Goal: Transaction & Acquisition: Purchase product/service

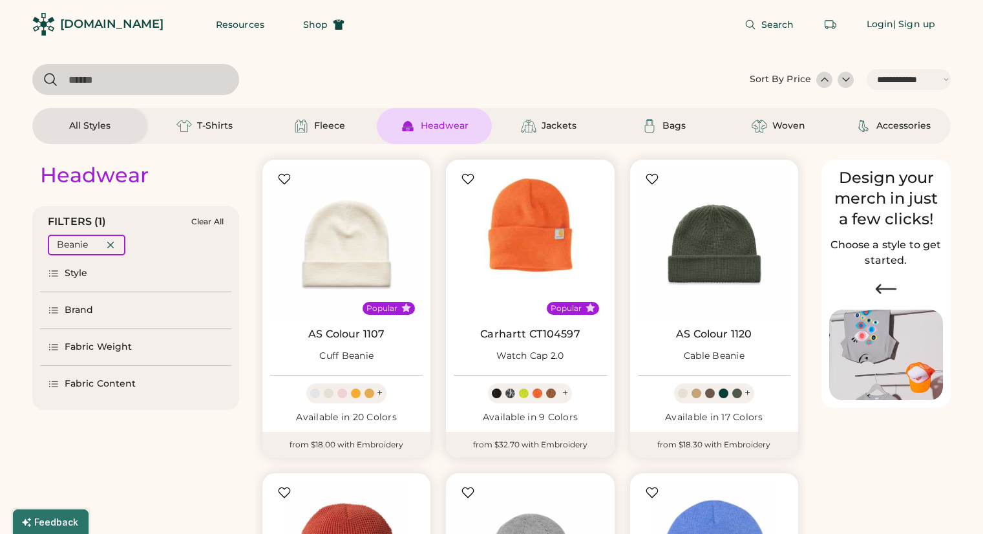
select select "*****"
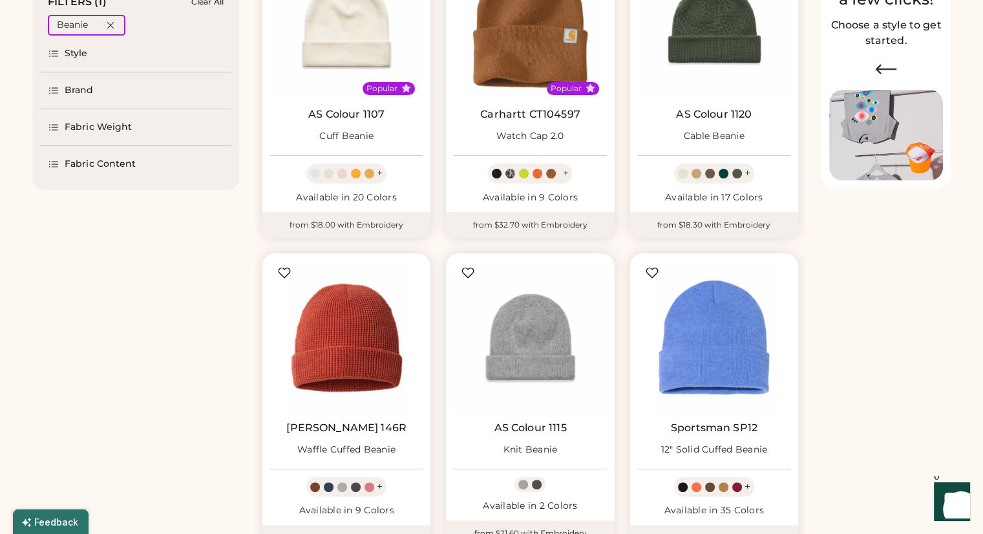
scroll to position [323, 0]
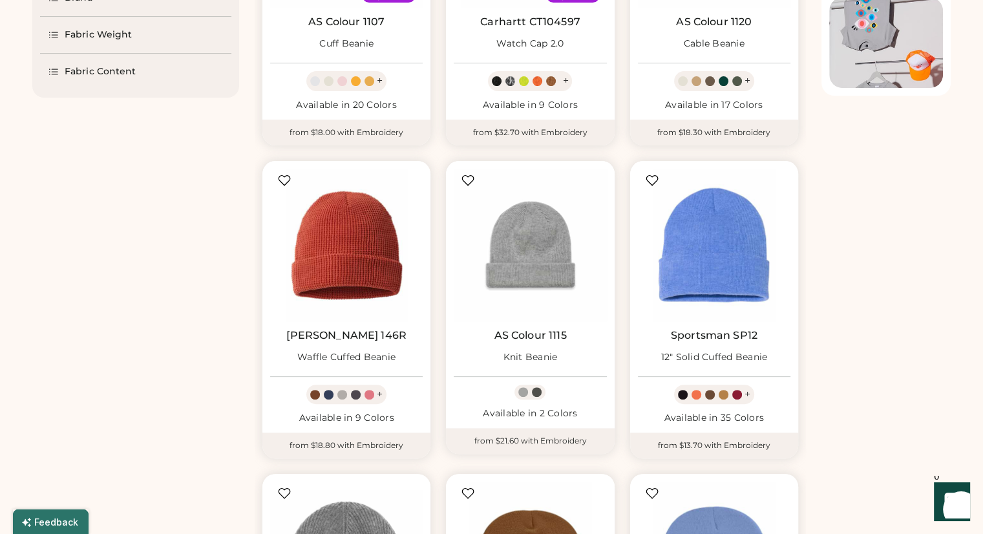
select select "*****"
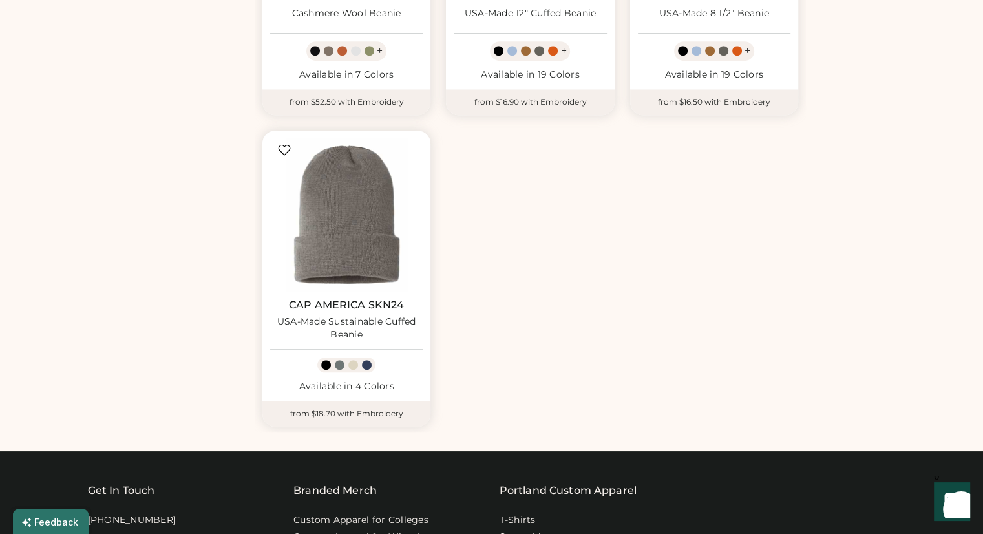
scroll to position [969, 0]
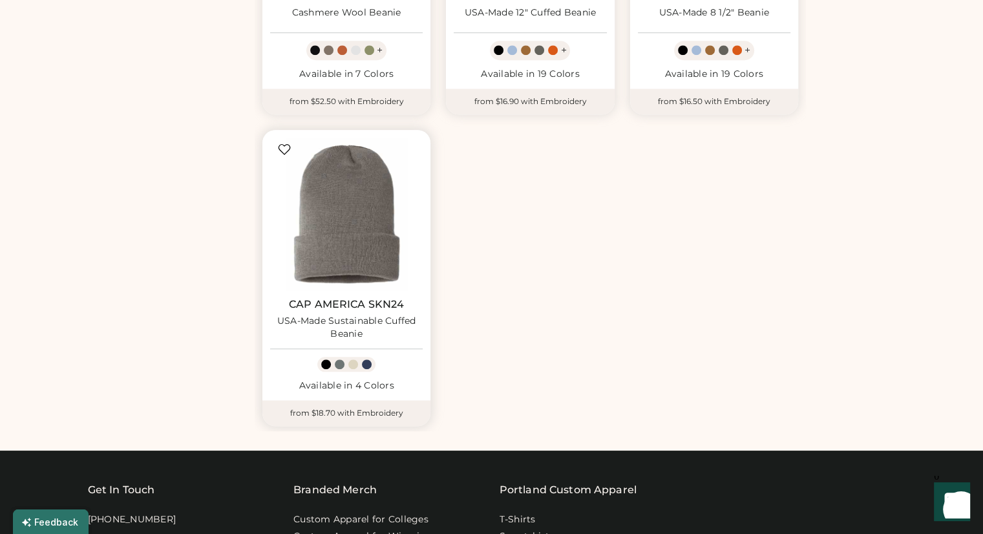
click at [366, 259] on img at bounding box center [346, 214] width 153 height 153
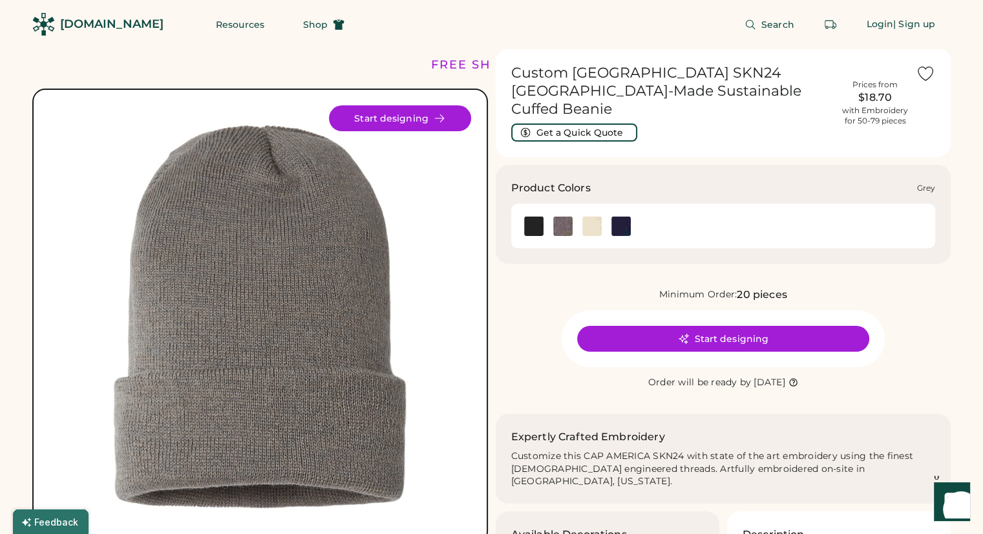
click at [560, 217] on img at bounding box center [562, 226] width 19 height 19
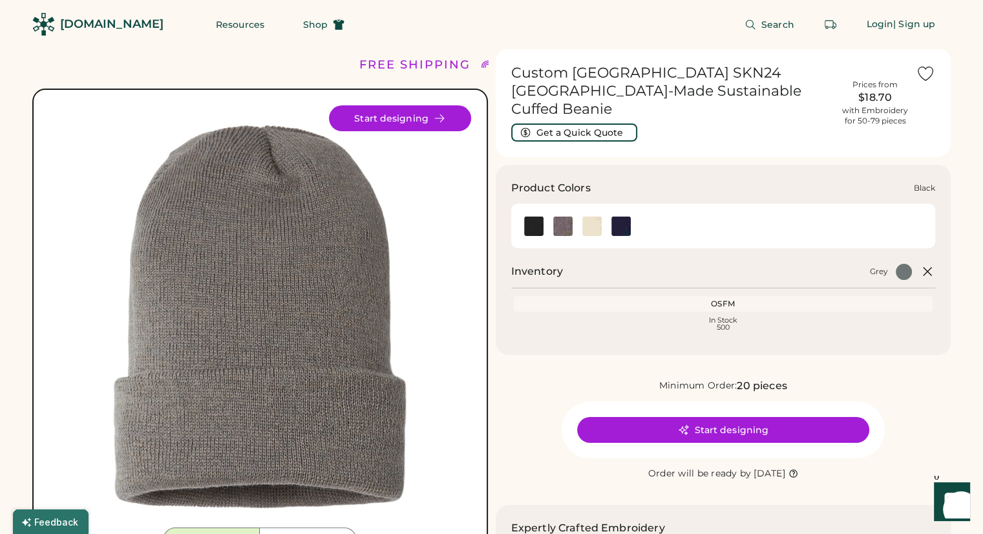
click at [535, 217] on img at bounding box center [533, 226] width 19 height 19
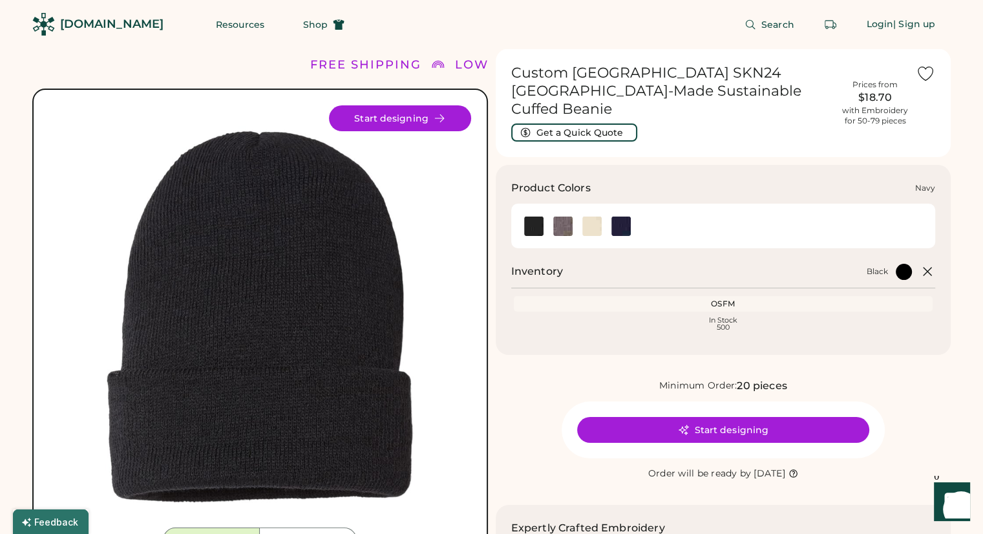
click at [622, 217] on img at bounding box center [620, 226] width 19 height 19
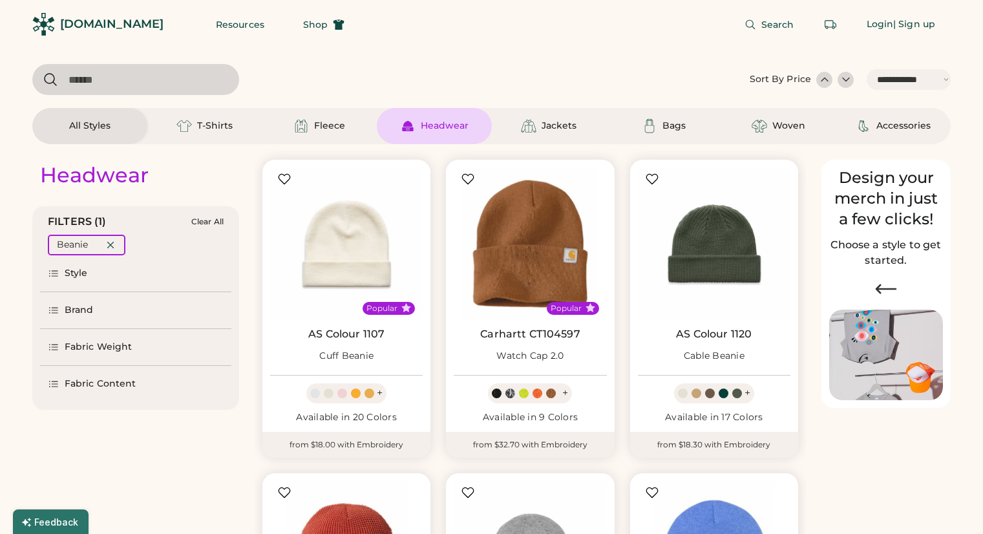
select select "*****"
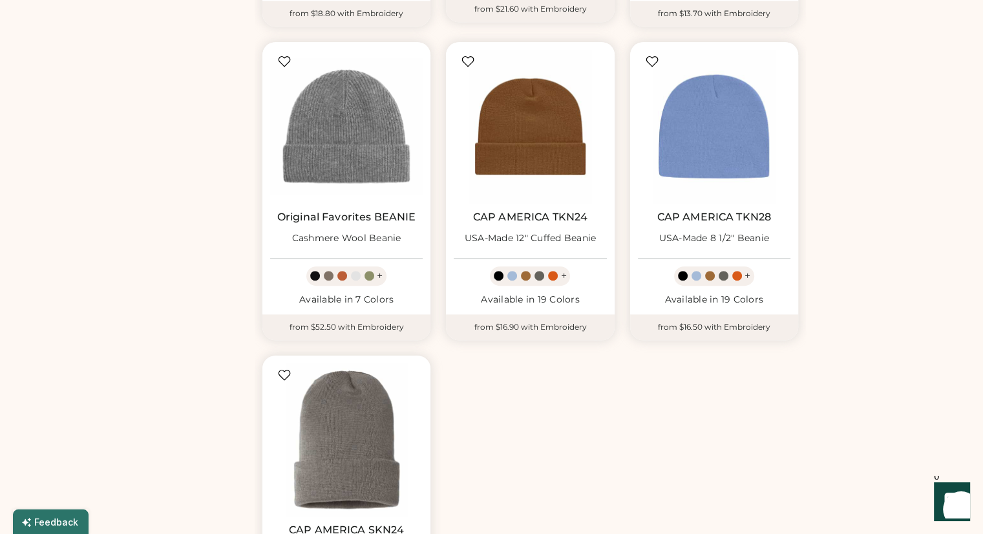
scroll to position [726, 0]
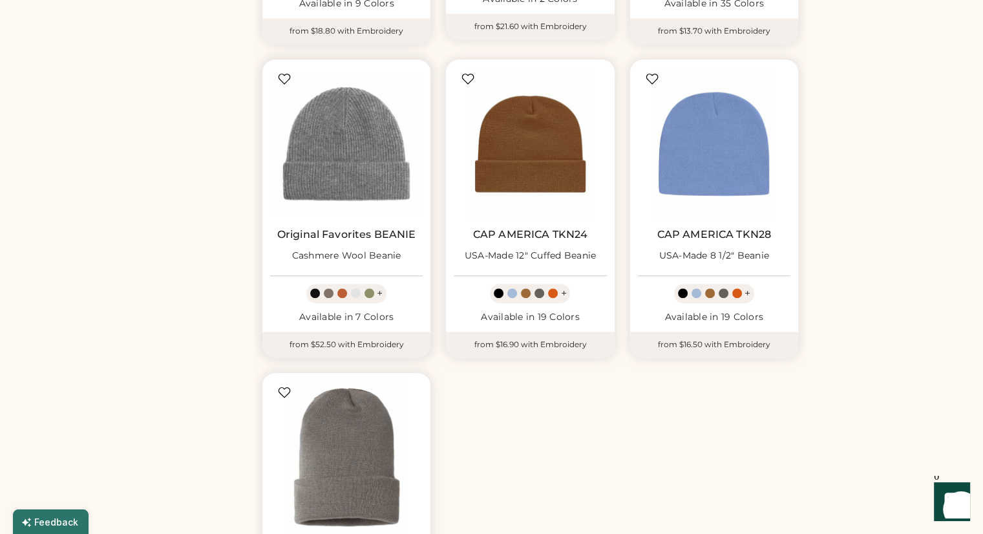
click at [321, 164] on img at bounding box center [346, 143] width 153 height 153
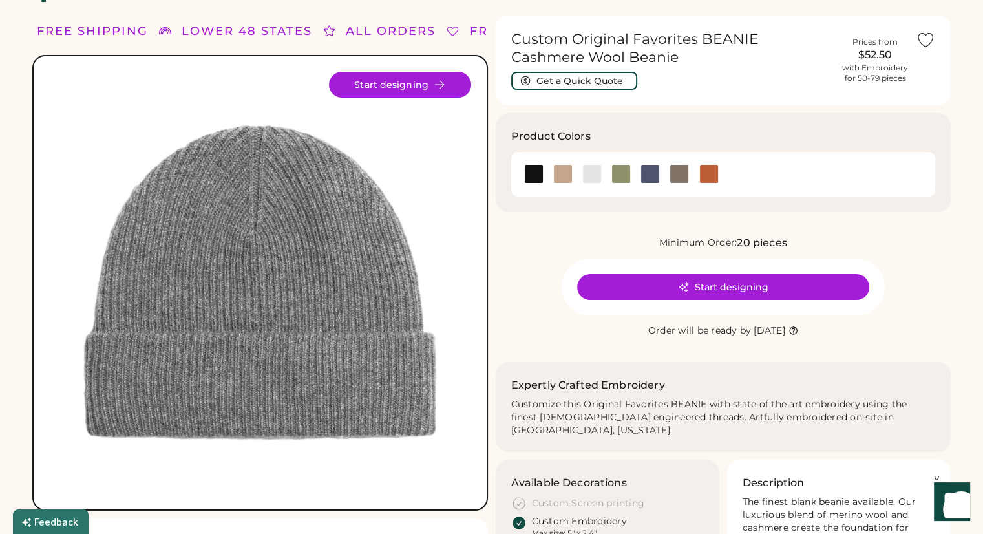
scroll to position [34, 0]
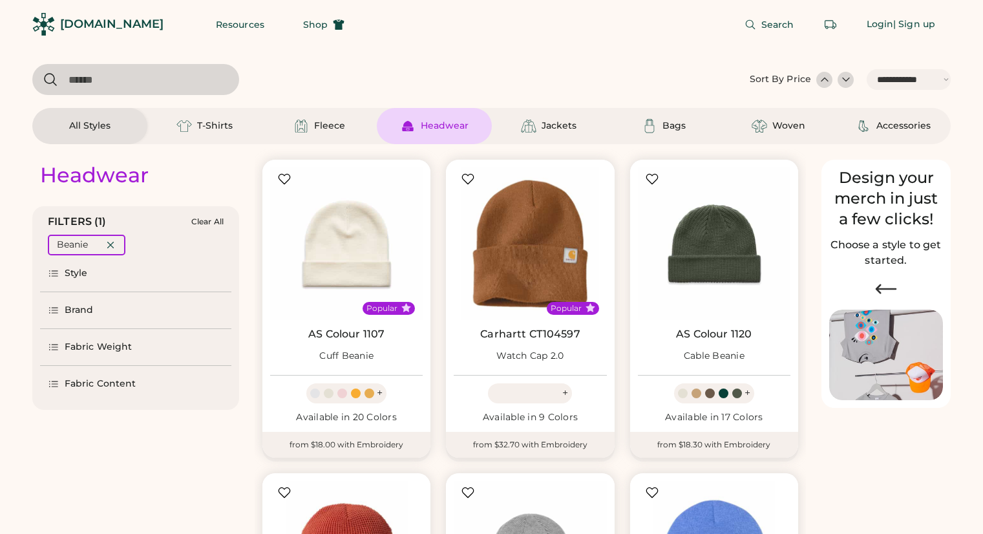
select select "*****"
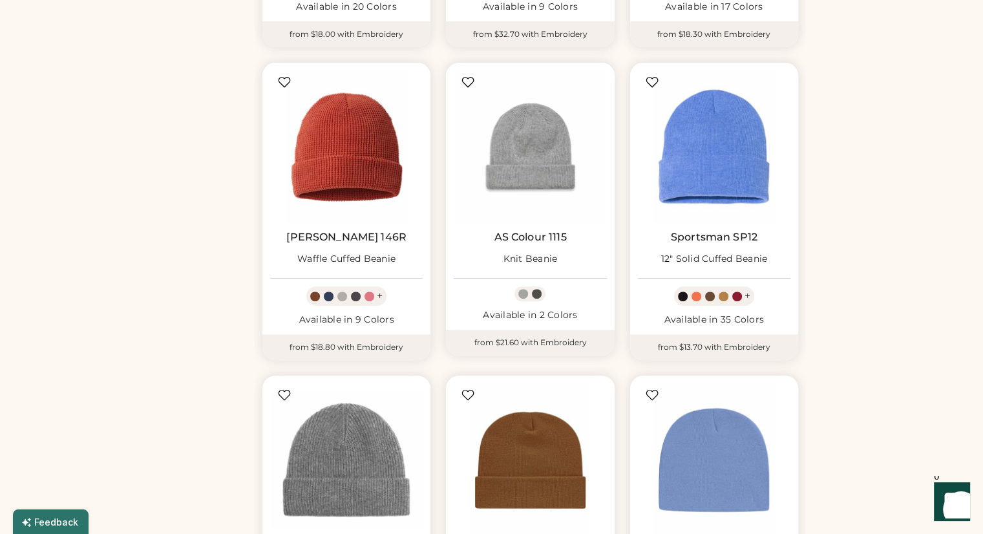
scroll to position [410, 0]
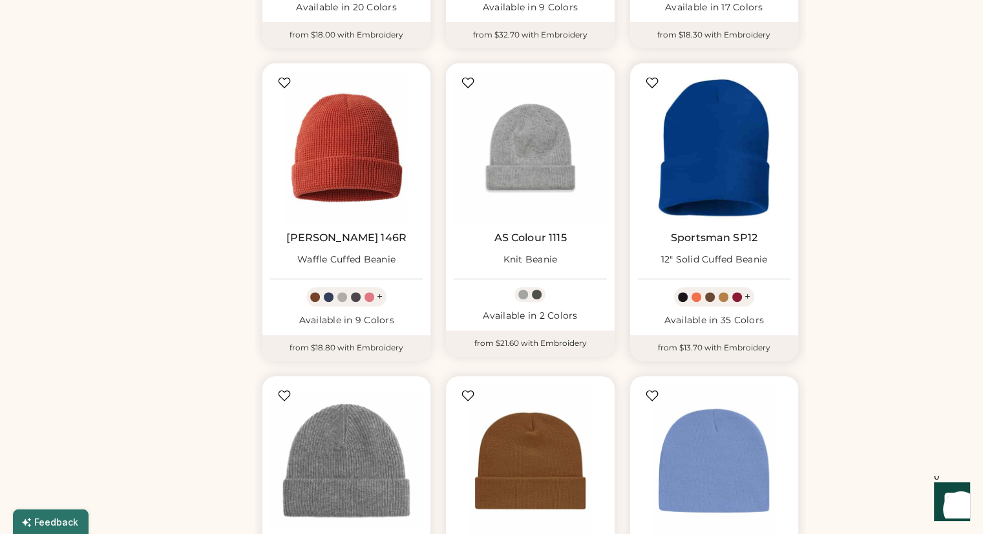
click at [716, 179] on img at bounding box center [714, 147] width 153 height 153
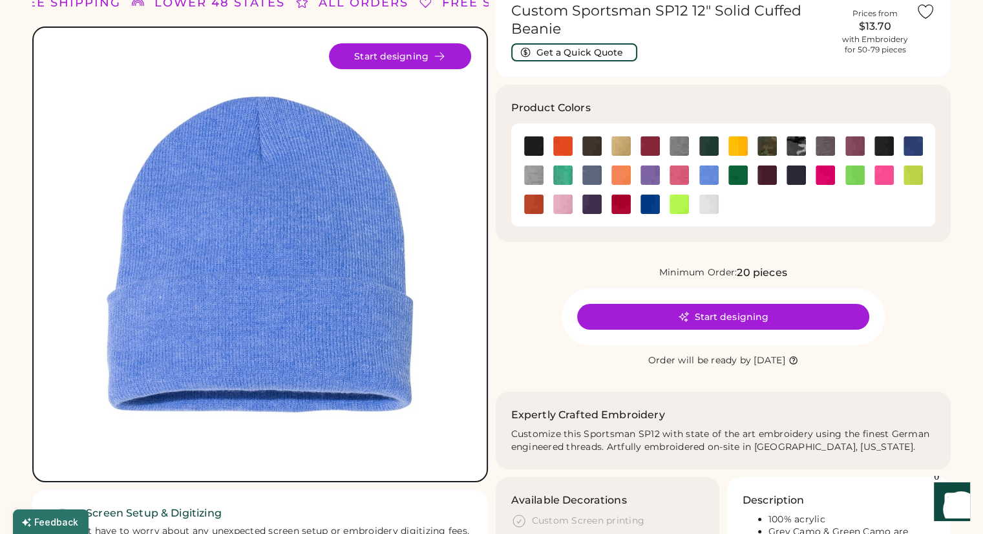
scroll to position [59, 0]
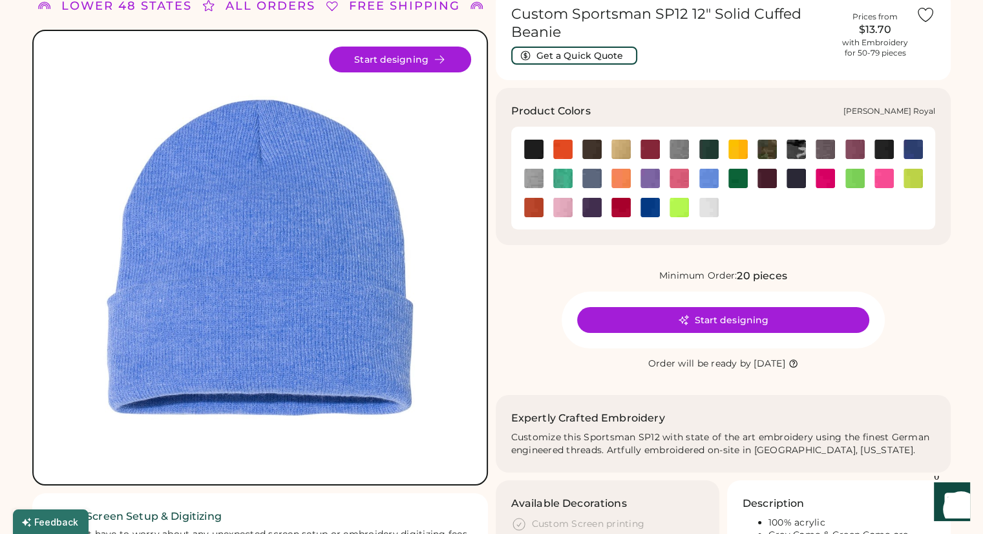
click at [910, 148] on img at bounding box center [913, 149] width 19 height 19
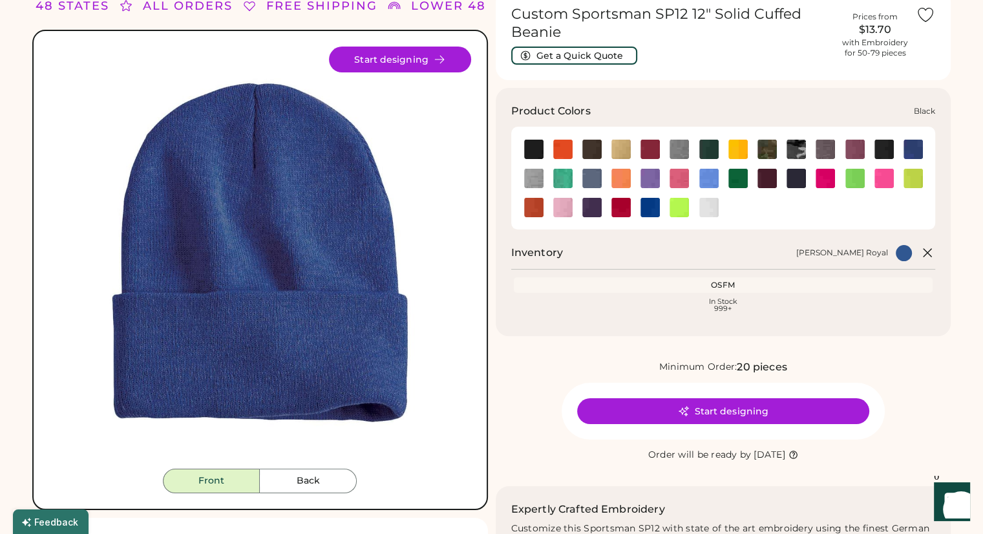
click at [535, 142] on img at bounding box center [533, 149] width 19 height 19
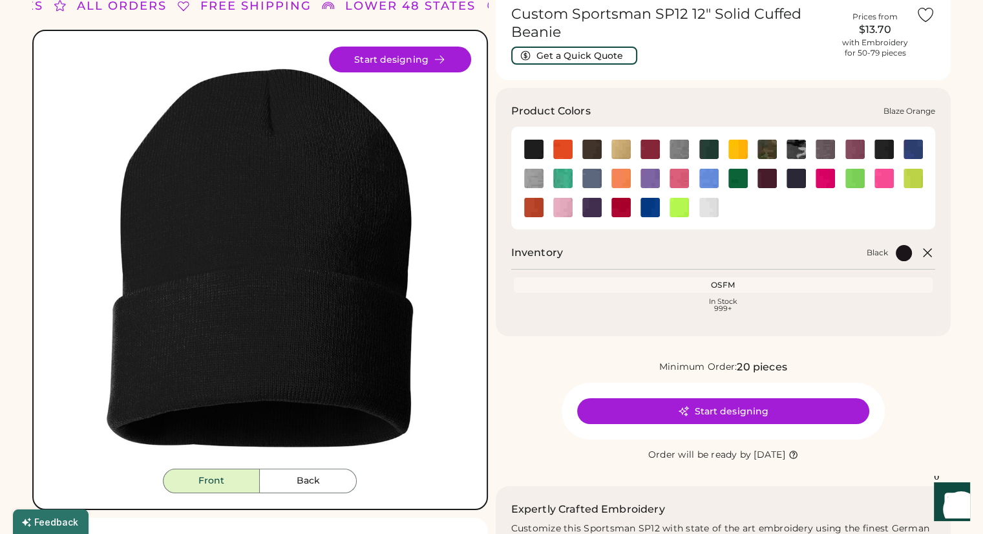
click at [560, 147] on img at bounding box center [562, 149] width 19 height 19
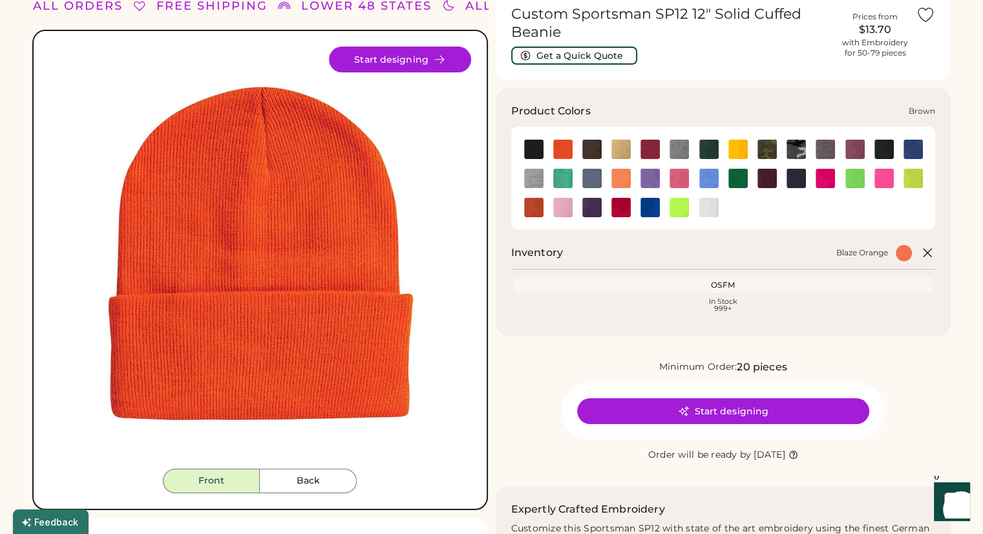
click at [591, 149] on img at bounding box center [591, 149] width 19 height 19
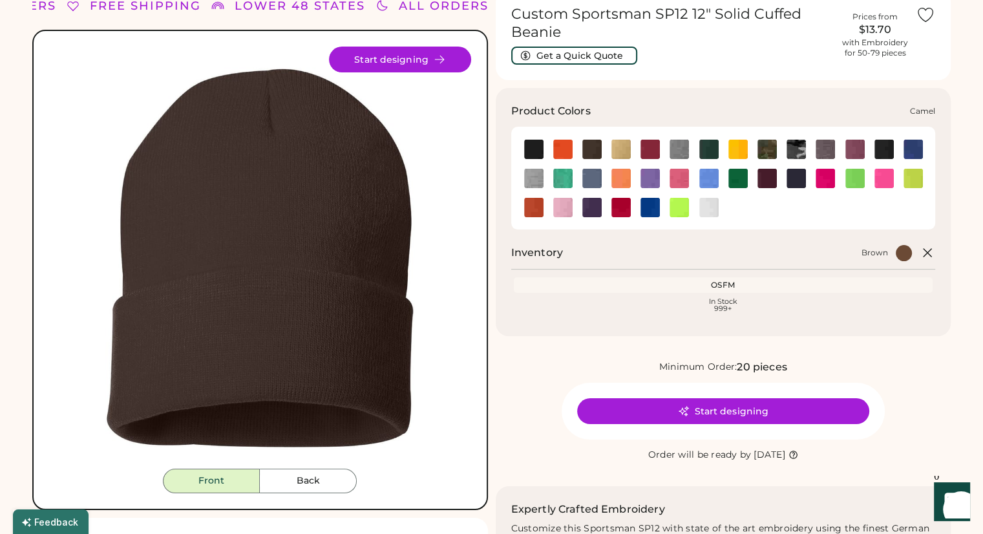
click at [616, 151] on img at bounding box center [620, 149] width 19 height 19
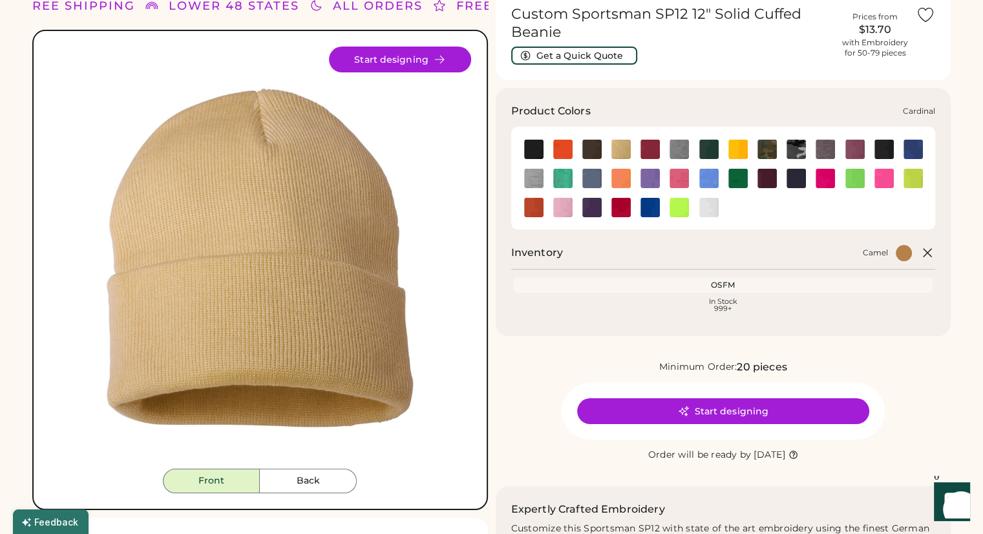
click at [646, 153] on img at bounding box center [649, 149] width 19 height 19
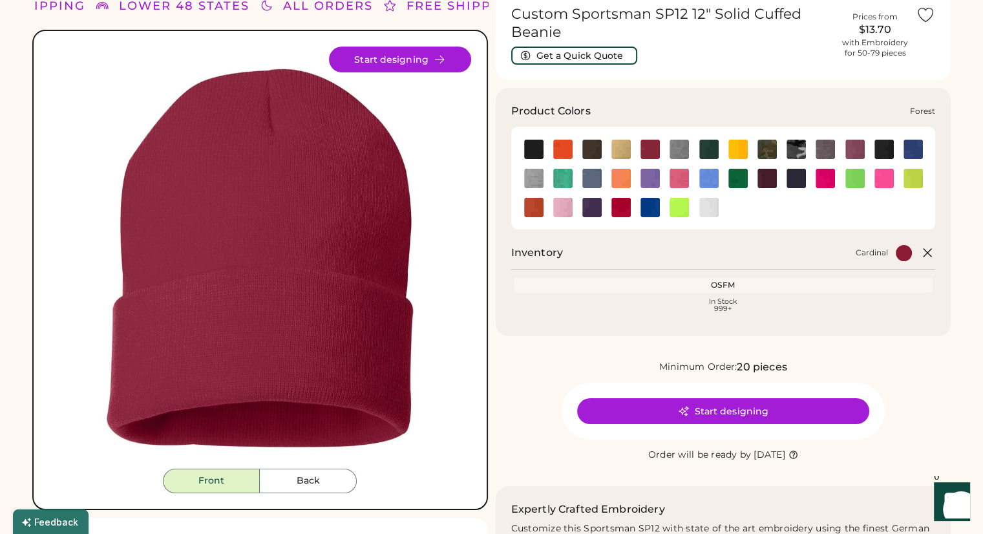
click at [704, 151] on img at bounding box center [708, 149] width 19 height 19
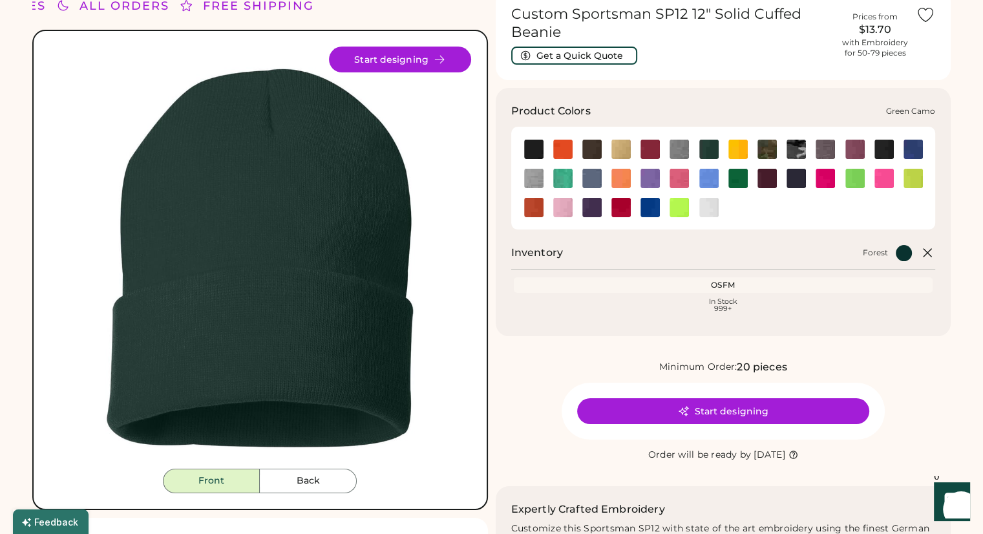
click at [773, 148] on img at bounding box center [766, 149] width 19 height 19
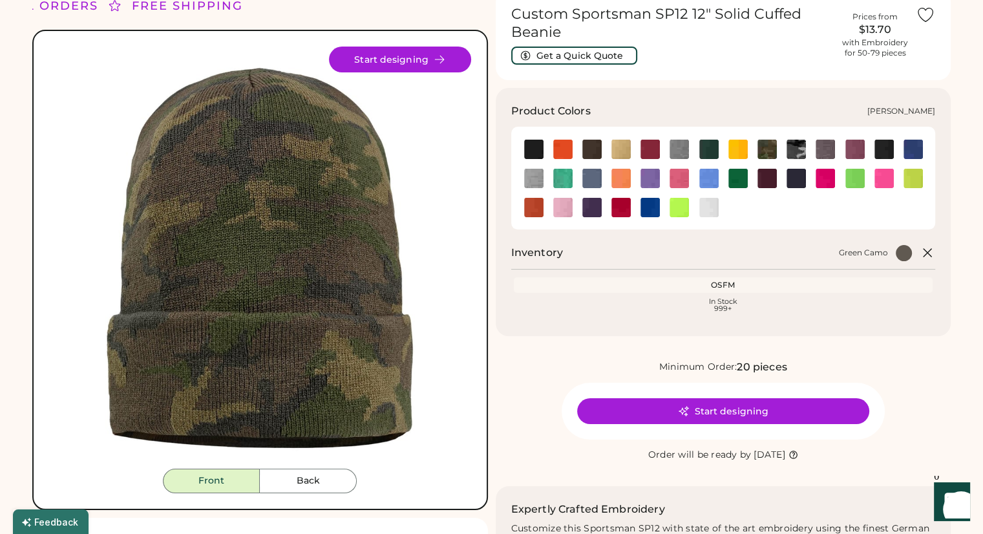
click at [884, 146] on img at bounding box center [883, 149] width 19 height 19
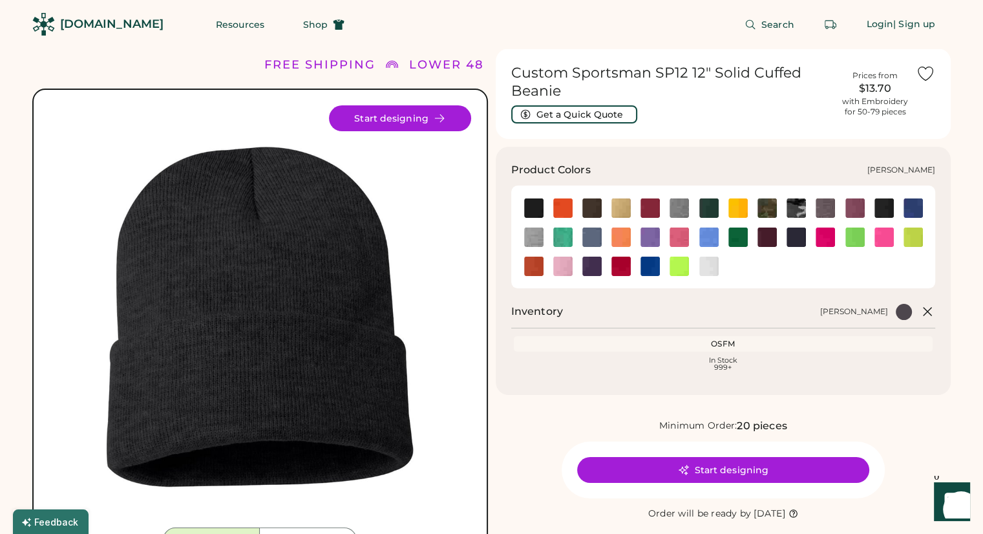
click at [740, 233] on img at bounding box center [737, 236] width 19 height 19
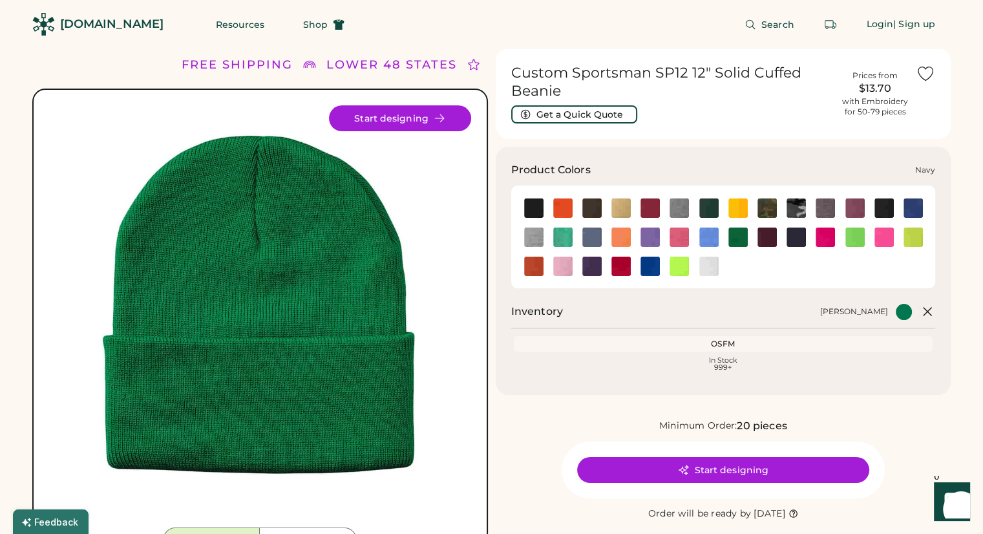
click at [792, 233] on img at bounding box center [796, 236] width 19 height 19
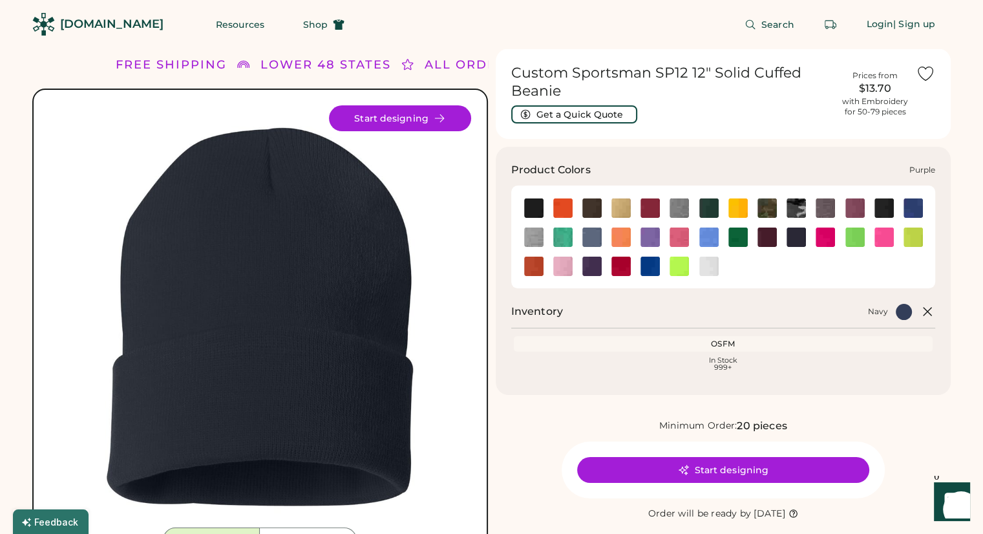
click at [593, 266] on img at bounding box center [591, 266] width 19 height 19
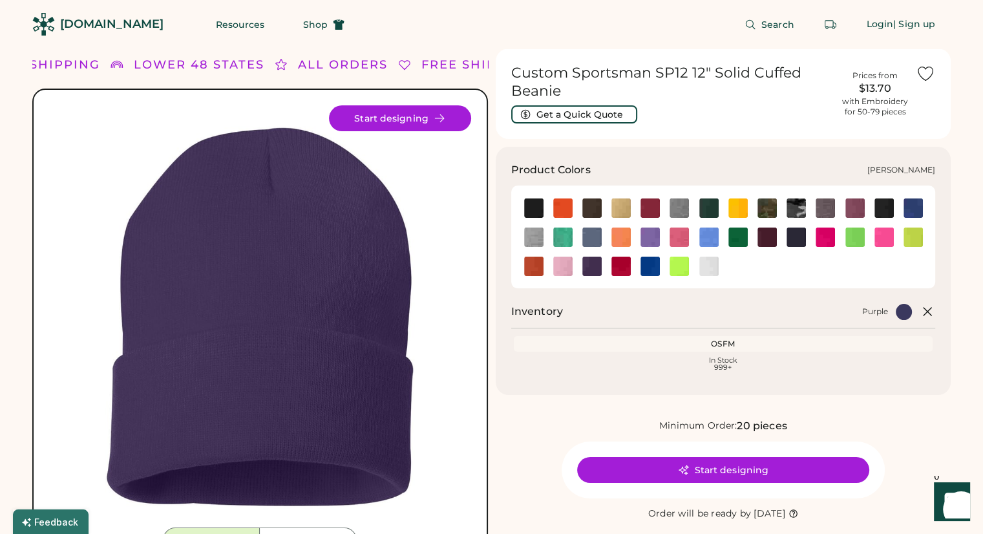
click at [885, 207] on img at bounding box center [883, 207] width 19 height 19
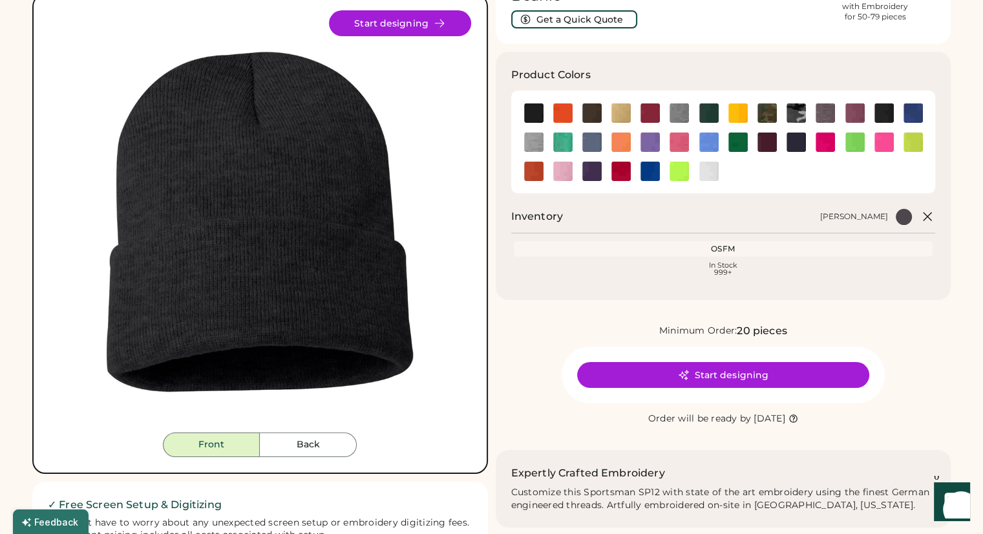
scroll to position [65, 0]
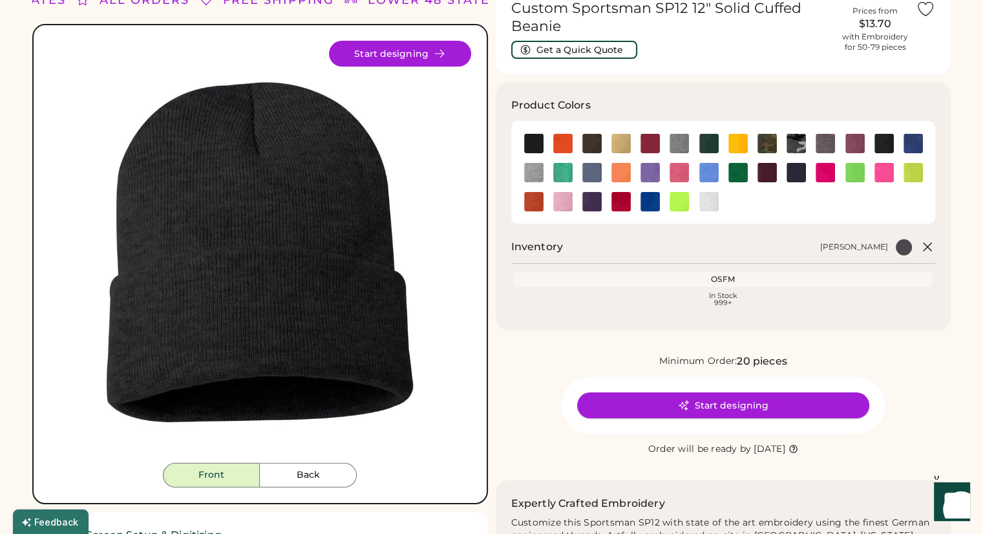
click at [717, 404] on button "Start designing" at bounding box center [723, 405] width 292 height 26
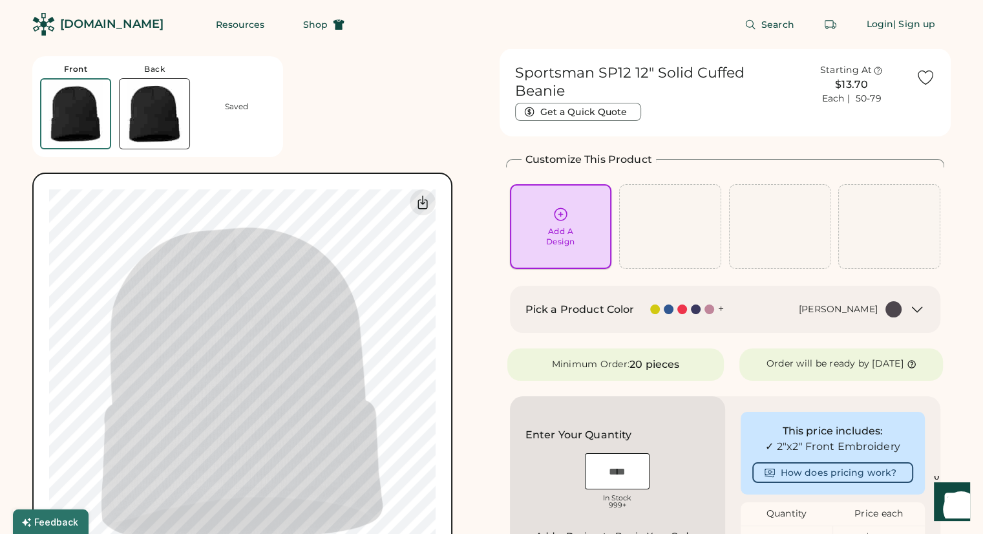
click at [562, 215] on icon at bounding box center [561, 214] width 12 height 12
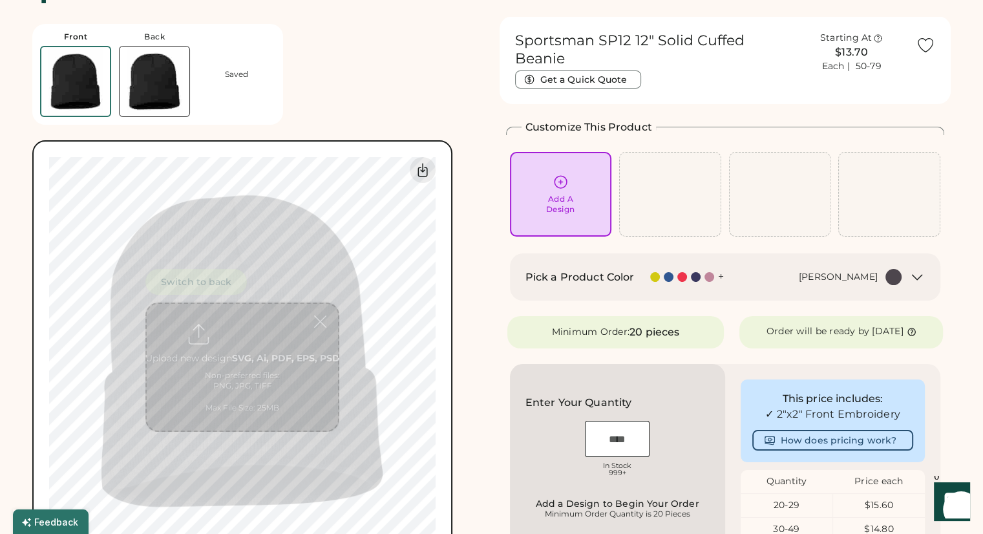
scroll to position [48, 0]
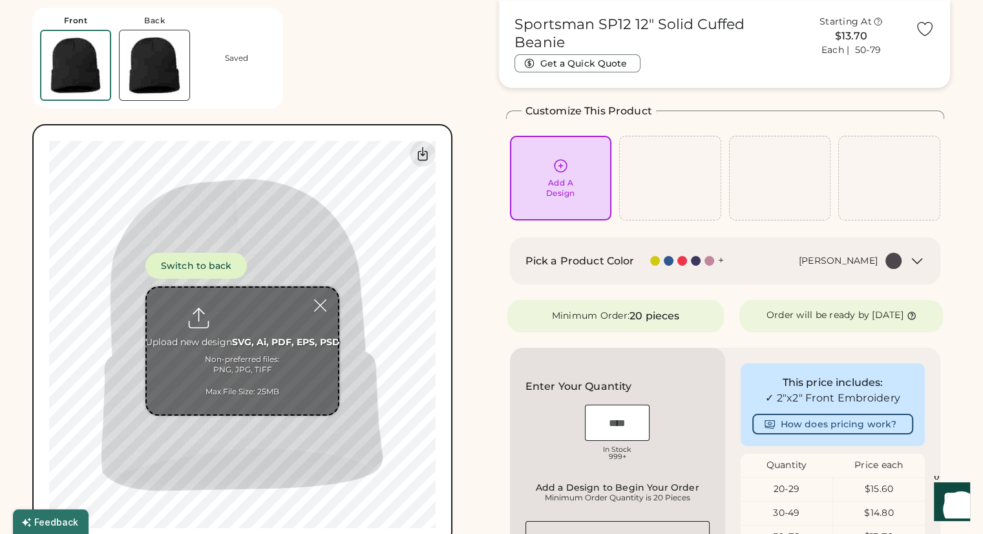
click at [239, 308] on input "file" at bounding box center [242, 351] width 191 height 127
type input "**********"
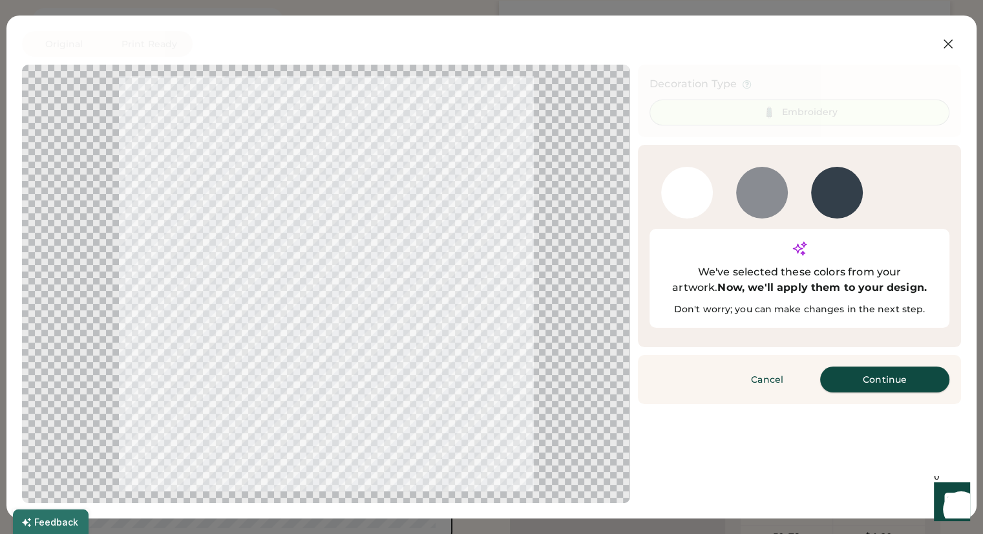
click at [851, 366] on button "Continue" at bounding box center [884, 379] width 129 height 26
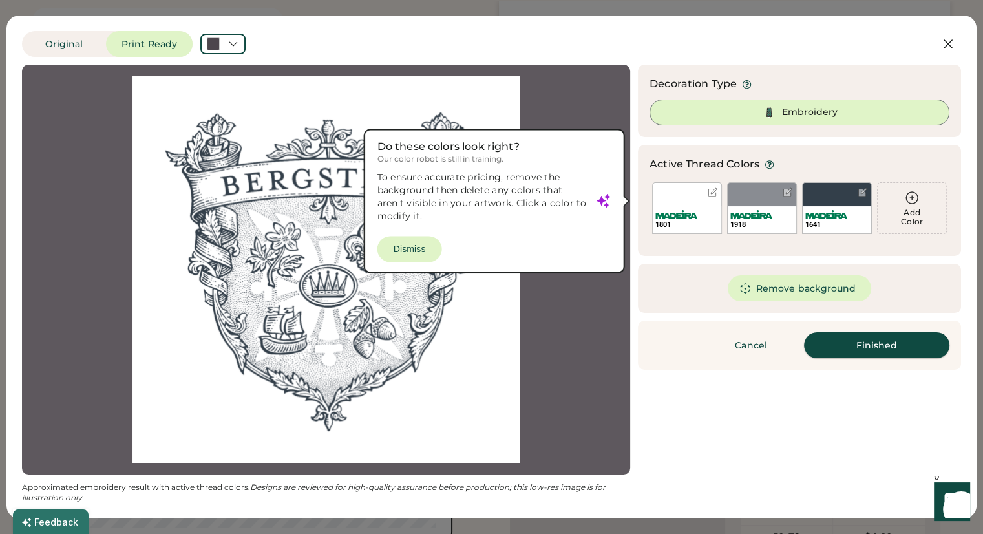
click at [858, 341] on button "Finished" at bounding box center [876, 345] width 145 height 26
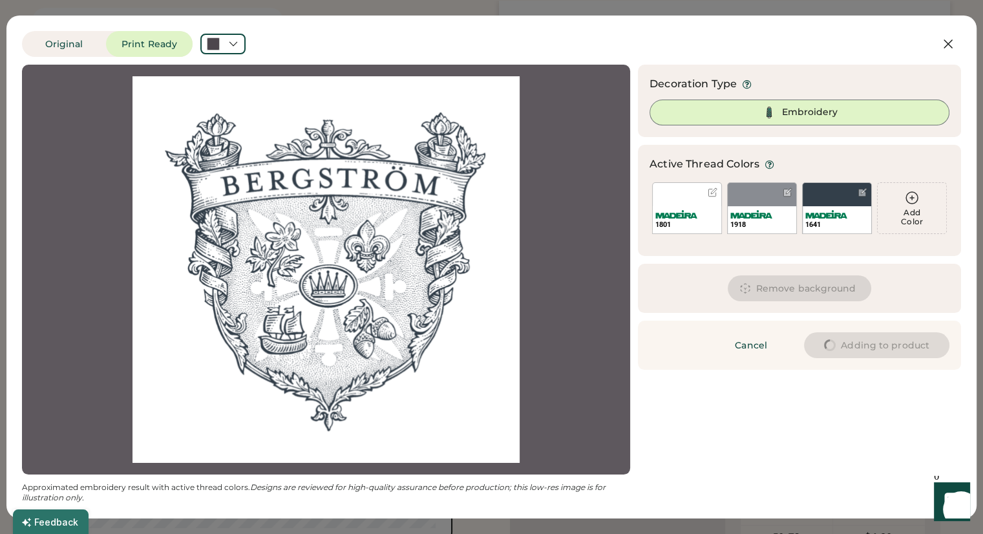
scroll to position [0, 0]
click at [944, 44] on icon at bounding box center [948, 44] width 16 height 16
drag, startPoint x: 944, startPoint y: 44, endPoint x: 991, endPoint y: 83, distance: 61.5
click at [943, 45] on icon at bounding box center [948, 44] width 16 height 16
click at [945, 44] on icon at bounding box center [948, 44] width 16 height 16
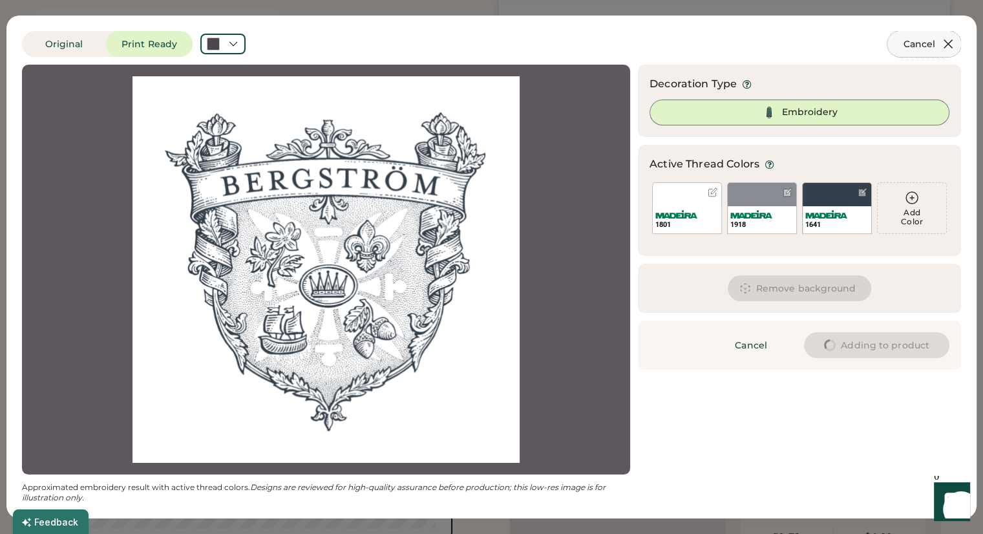
click at [952, 33] on button "Cancel" at bounding box center [924, 44] width 74 height 26
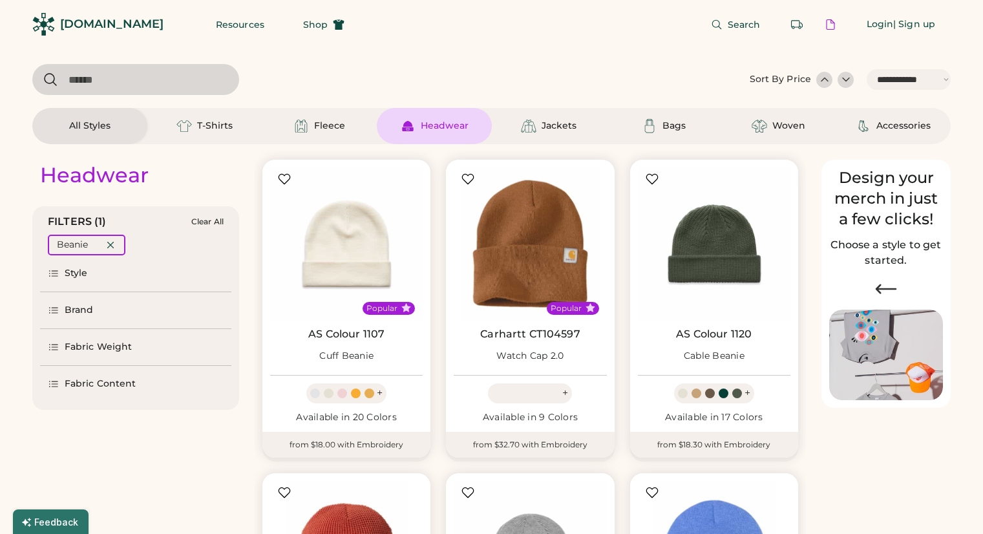
select select "*****"
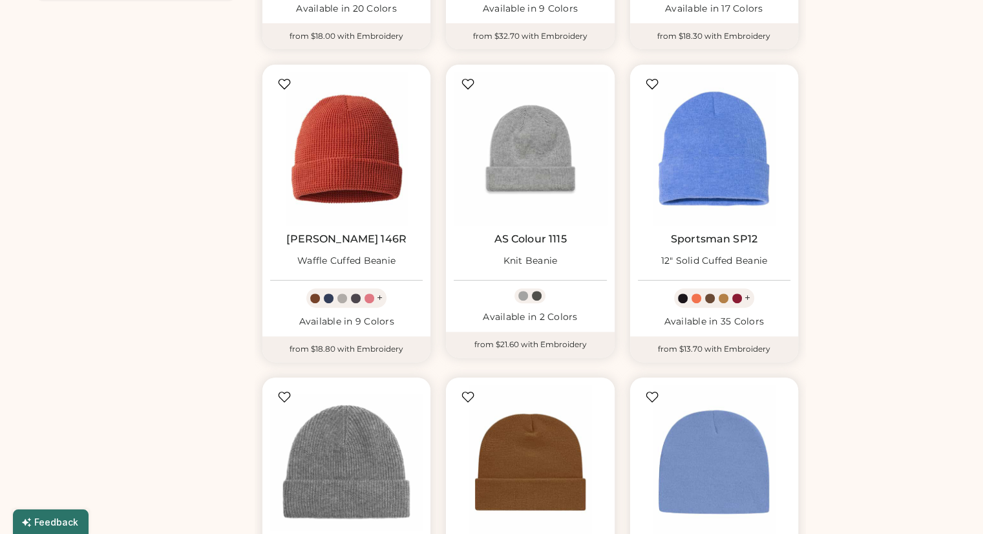
scroll to position [87, 0]
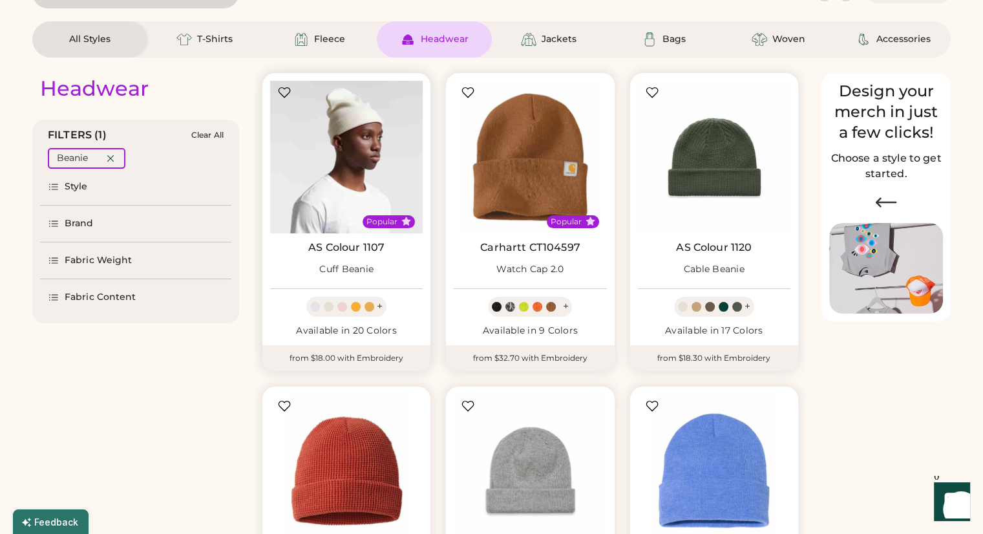
click at [365, 169] on img at bounding box center [346, 157] width 153 height 153
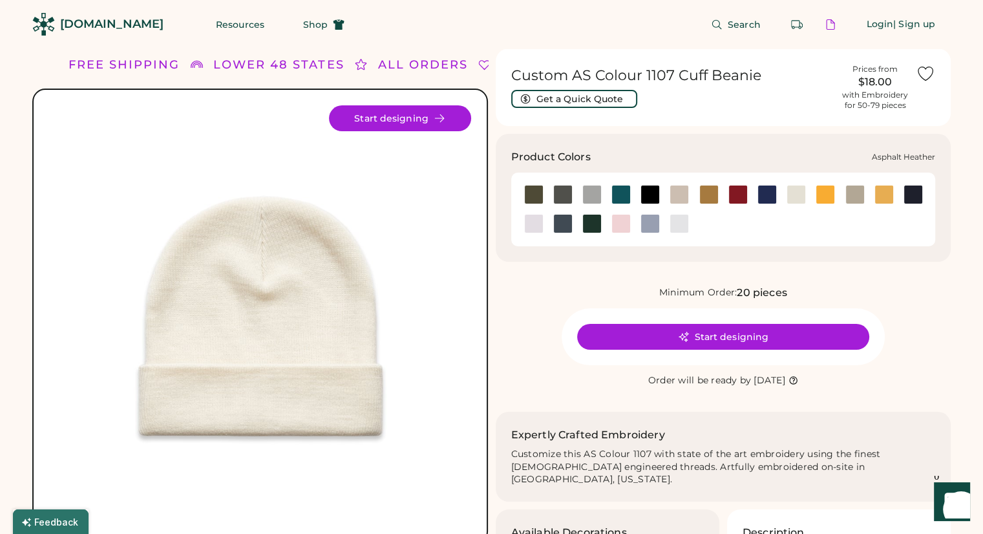
click at [566, 195] on div at bounding box center [562, 194] width 19 height 19
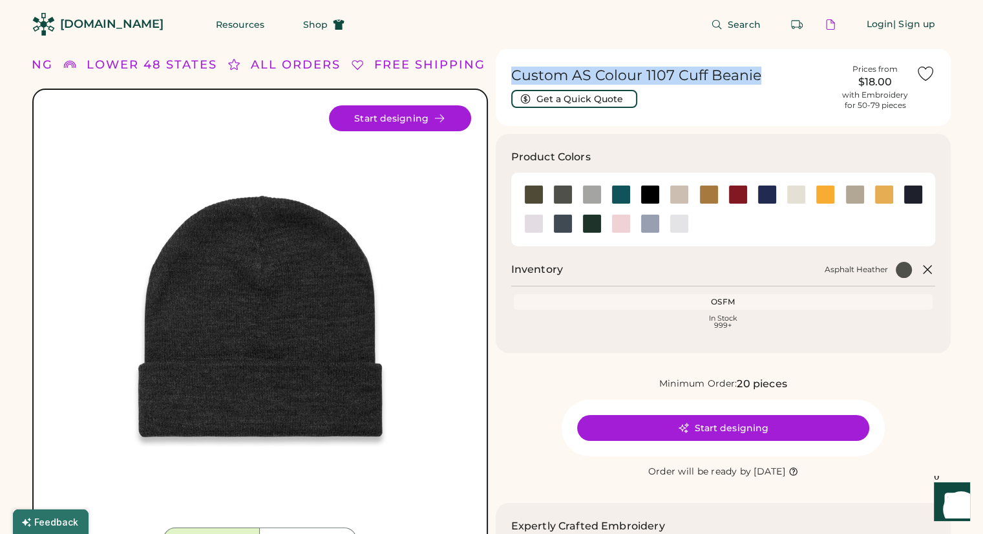
drag, startPoint x: 507, startPoint y: 76, endPoint x: 785, endPoint y: 85, distance: 277.4
click at [785, 85] on div "Custom AS Colour 1107 Cuff Beanie Get a Quick Quote Prices from $18.00 with Emb…" at bounding box center [724, 87] width 456 height 78
copy h1 "Custom AS Colour 1107 Cuff Beanie"
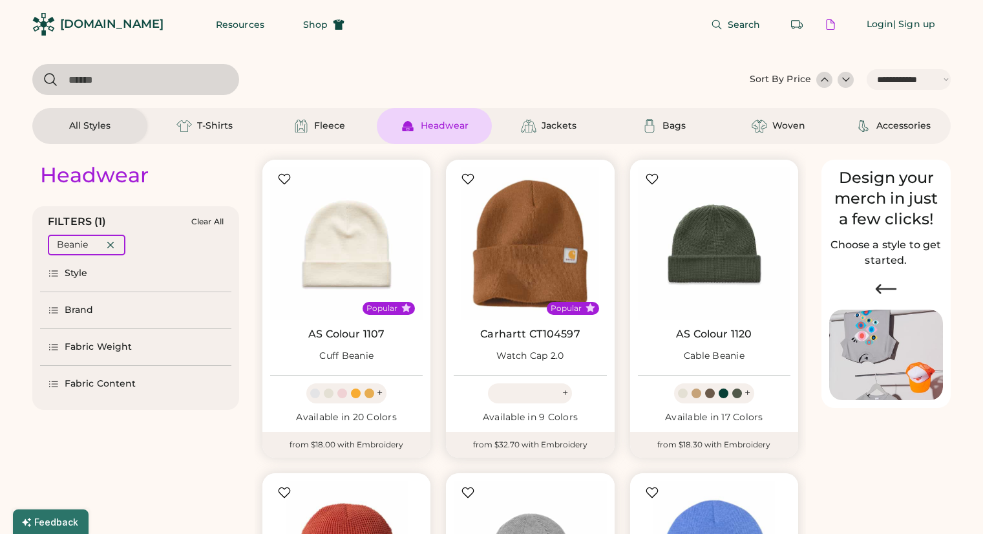
select select "*****"
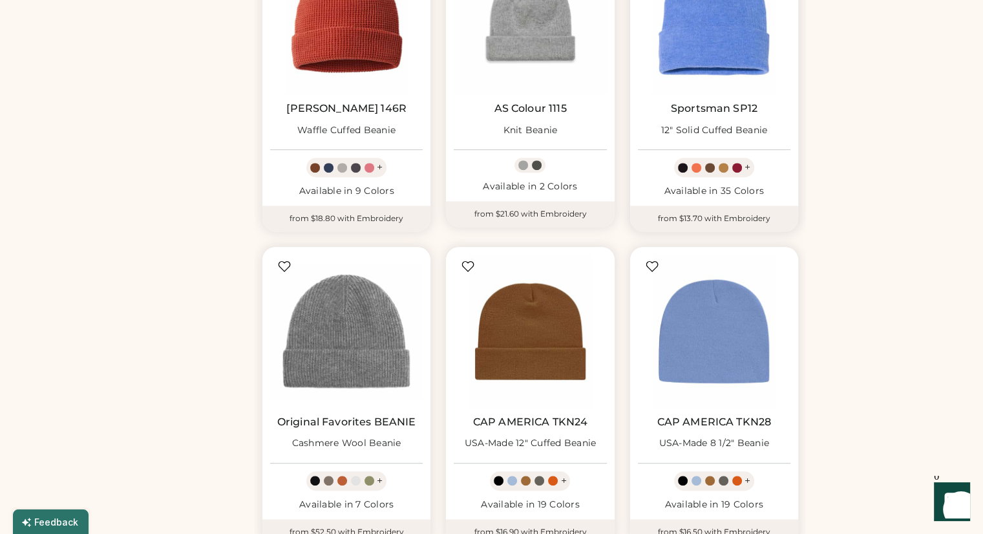
scroll to position [410, 0]
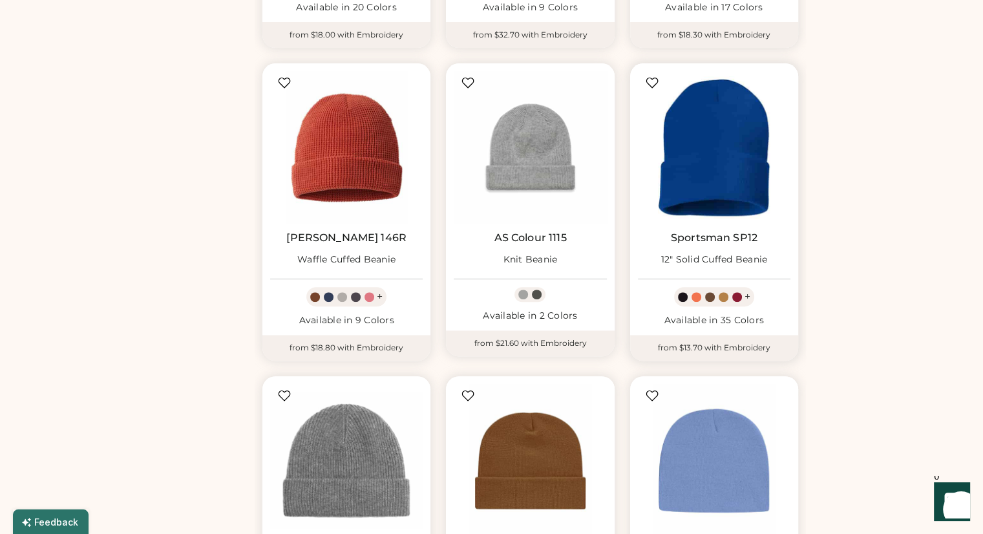
click at [721, 173] on img at bounding box center [714, 147] width 153 height 153
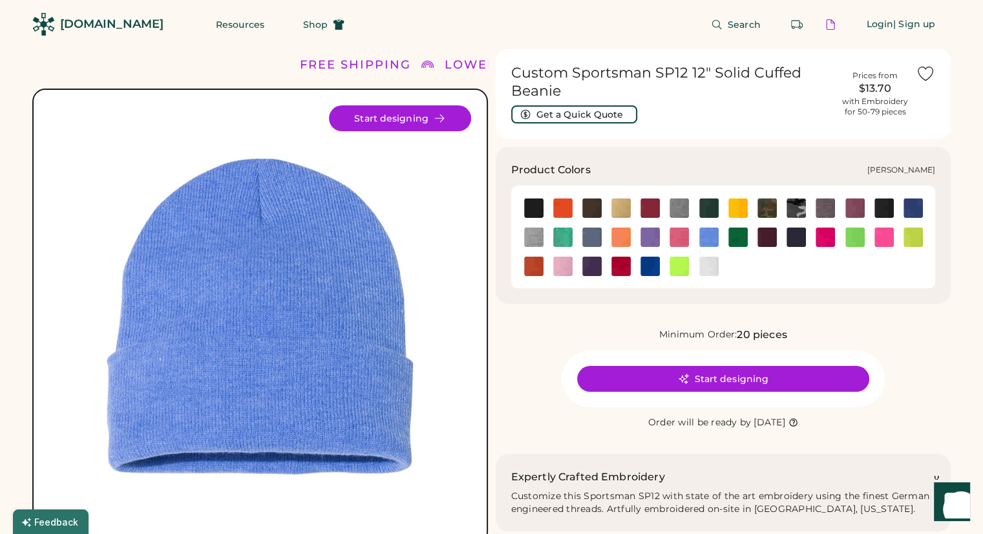
click at [882, 206] on img at bounding box center [883, 207] width 19 height 19
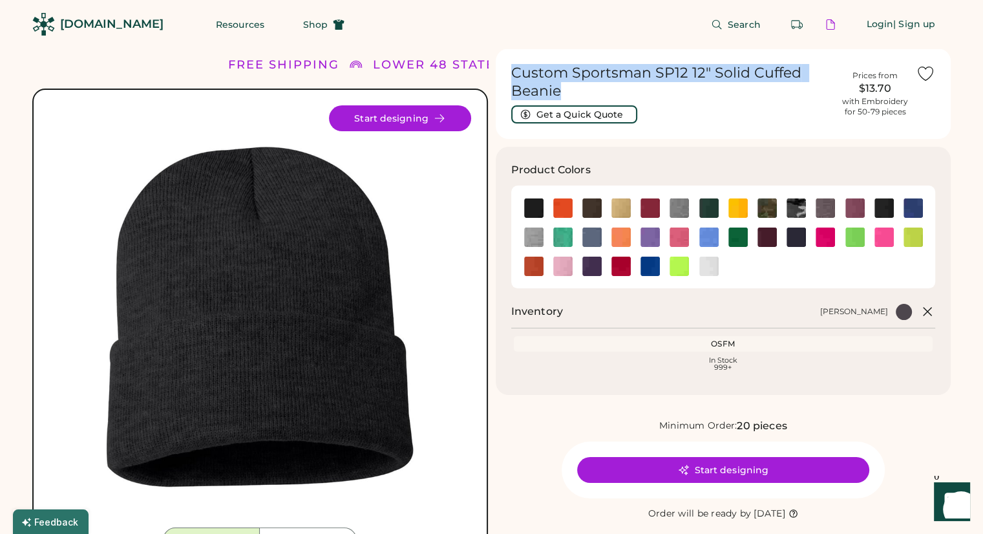
drag, startPoint x: 509, startPoint y: 69, endPoint x: 580, endPoint y: 89, distance: 74.5
click at [580, 89] on div "Custom Sportsman SP12 12" Solid Cuffed Beanie Get a Quick Quote Prices from $13…" at bounding box center [724, 93] width 456 height 90
copy h1 "Custom Sportsman SP12 12" Solid Cuffed Beanie"
drag, startPoint x: 312, startPoint y: 31, endPoint x: 396, endPoint y: 4, distance: 88.3
click at [312, 31] on button "Shop" at bounding box center [324, 25] width 72 height 26
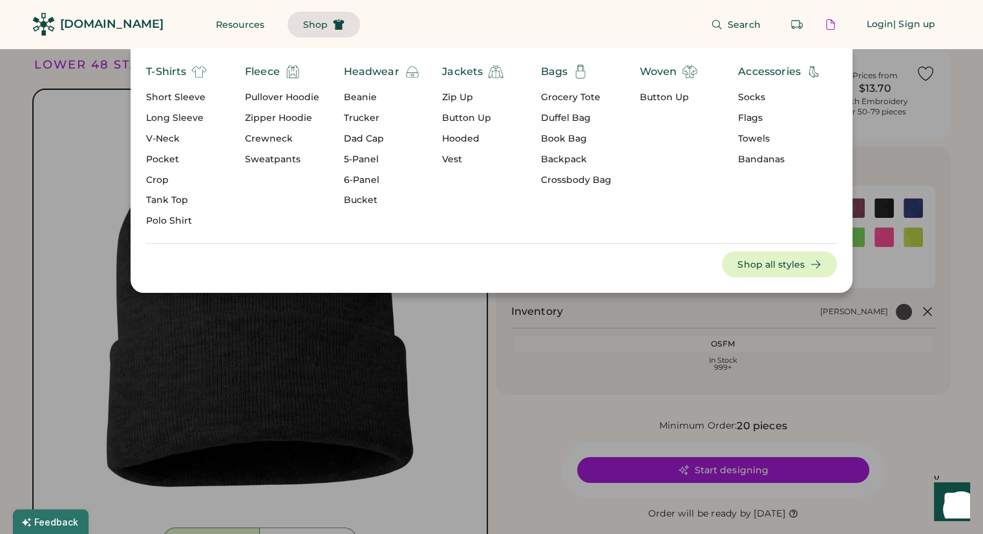
click at [362, 115] on div "Trucker" at bounding box center [382, 118] width 76 height 13
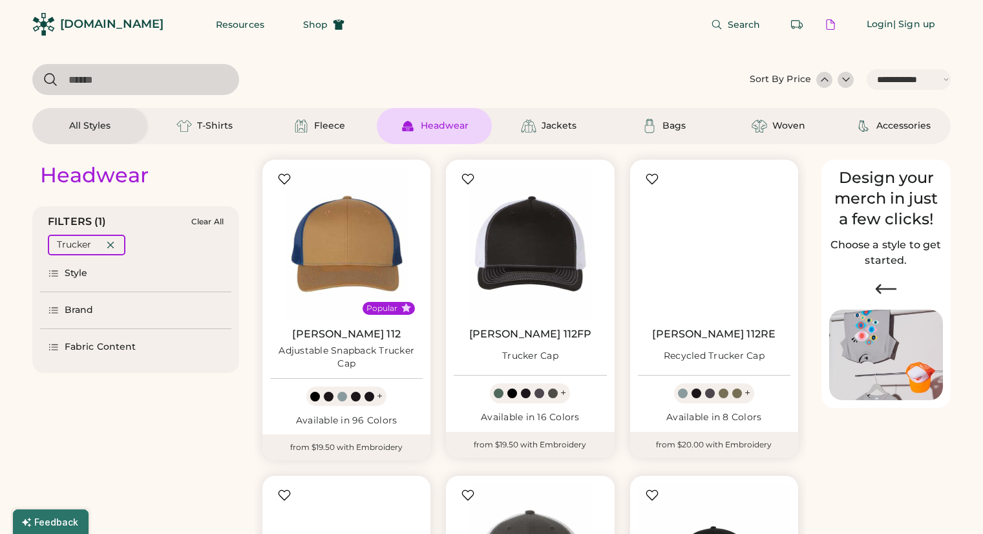
select select "*****"
select select "*"
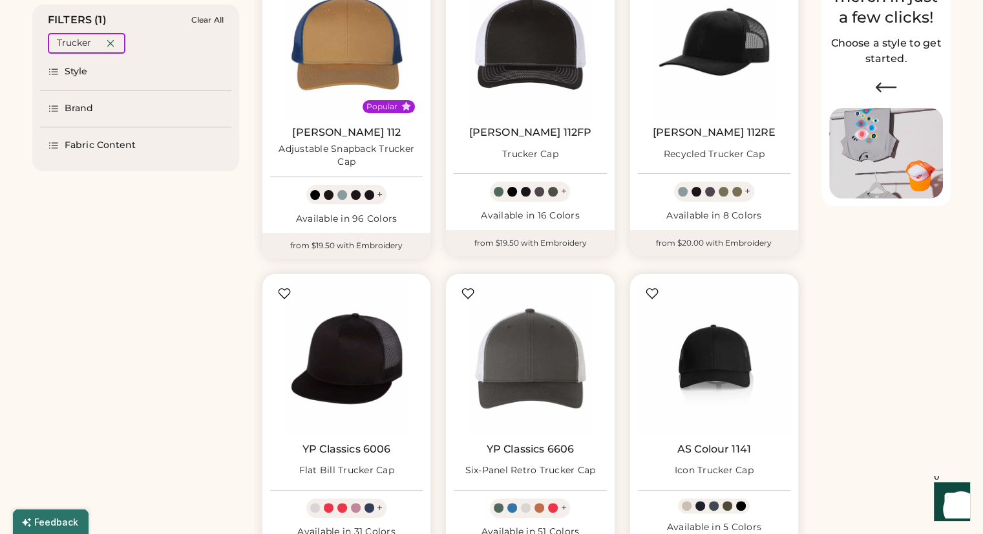
select select "*****"
select select "*"
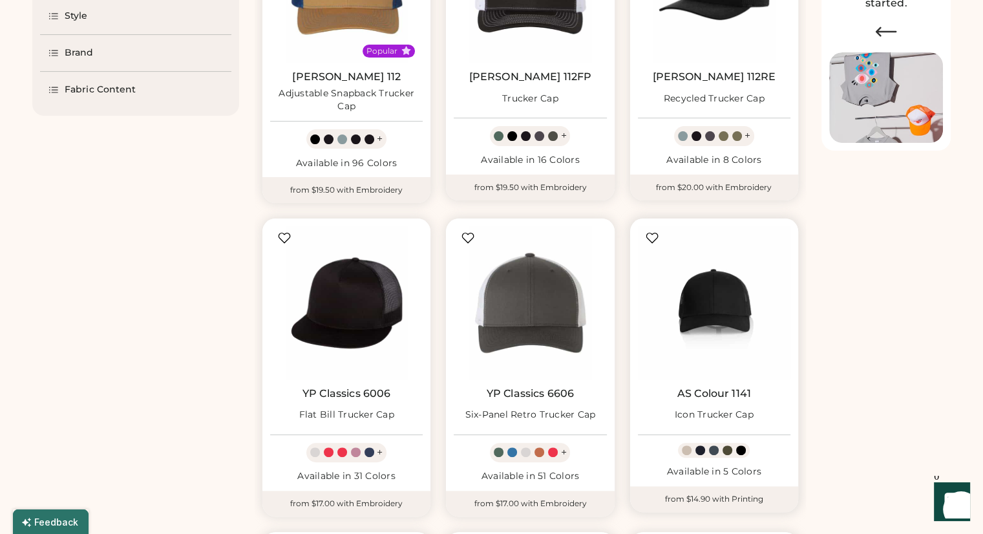
scroll to position [129, 0]
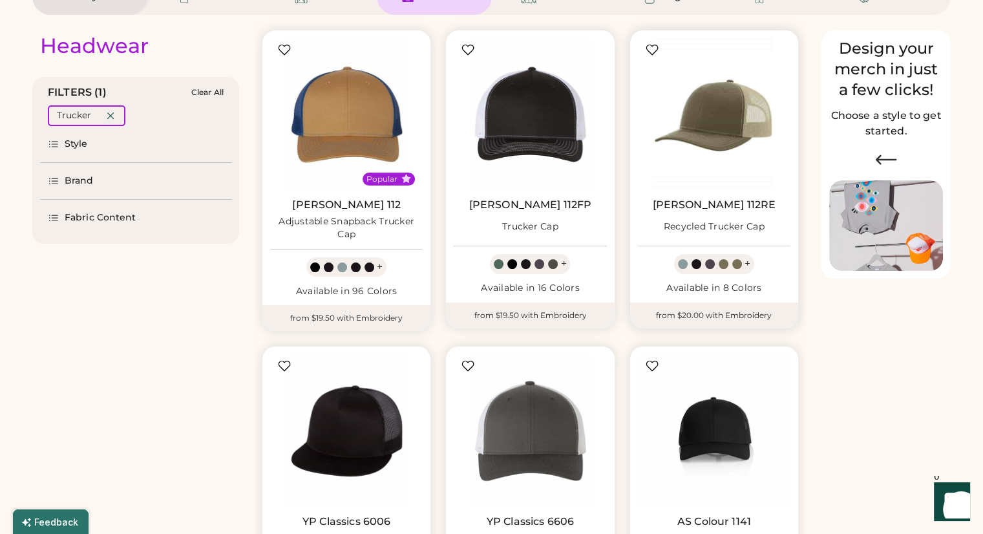
drag, startPoint x: 737, startPoint y: 129, endPoint x: 778, endPoint y: 156, distance: 49.5
click at [737, 129] on img at bounding box center [714, 114] width 153 height 153
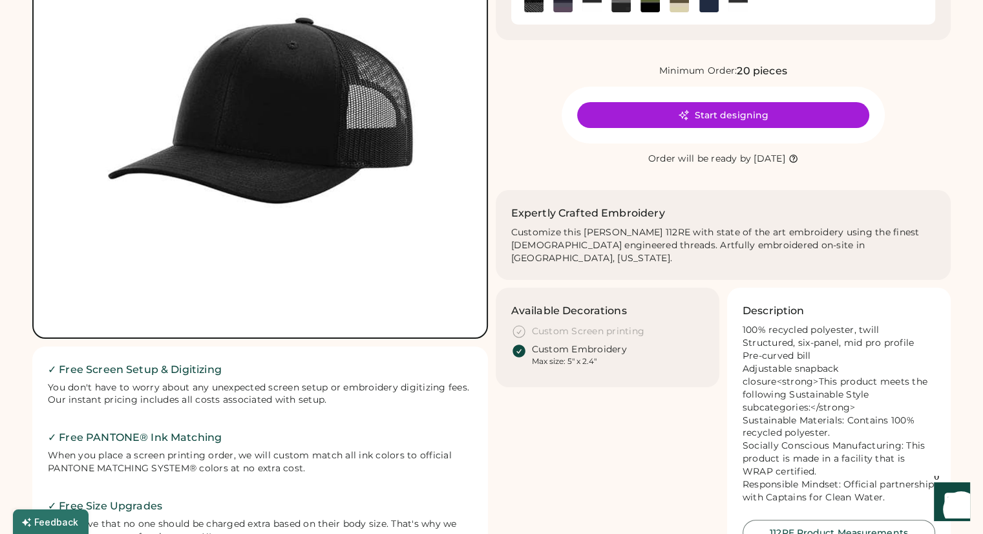
scroll to position [65, 0]
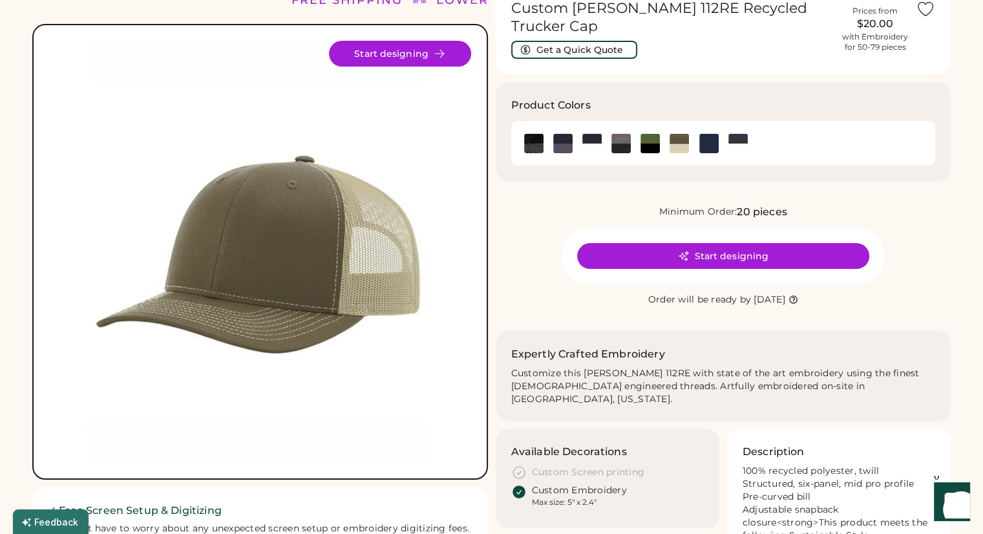
click at [315, 247] on img at bounding box center [260, 252] width 422 height 422
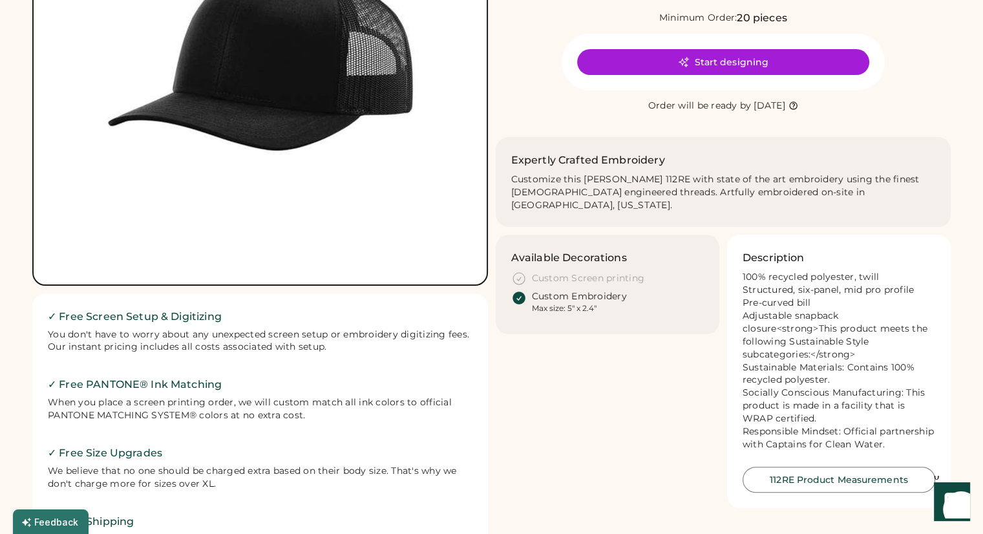
scroll to position [0, 0]
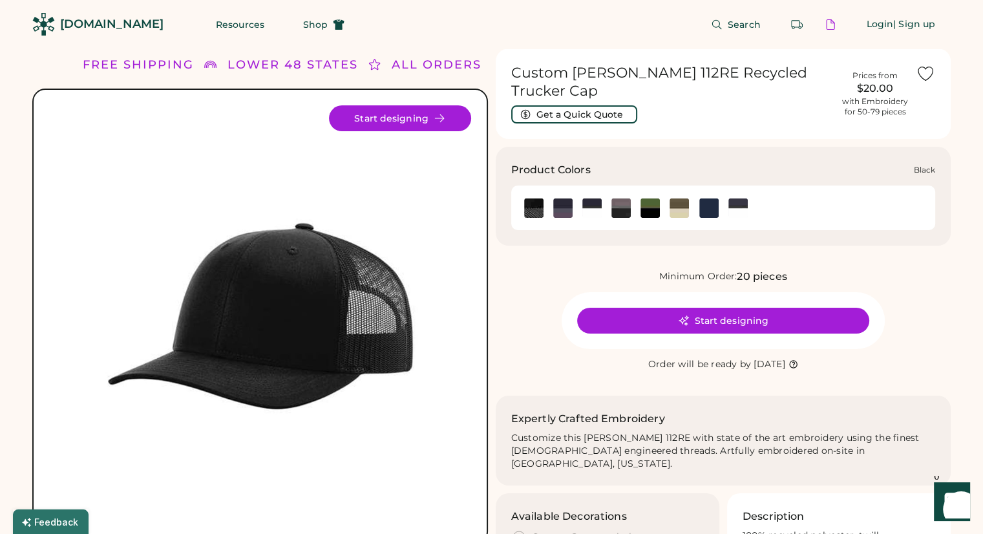
click at [536, 205] on img at bounding box center [533, 207] width 19 height 19
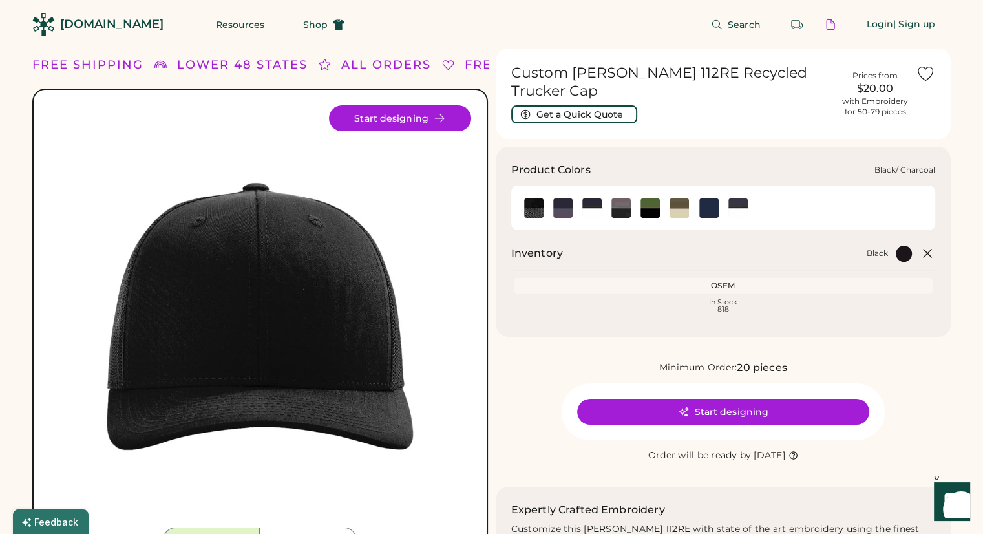
click at [565, 213] on img at bounding box center [562, 207] width 19 height 19
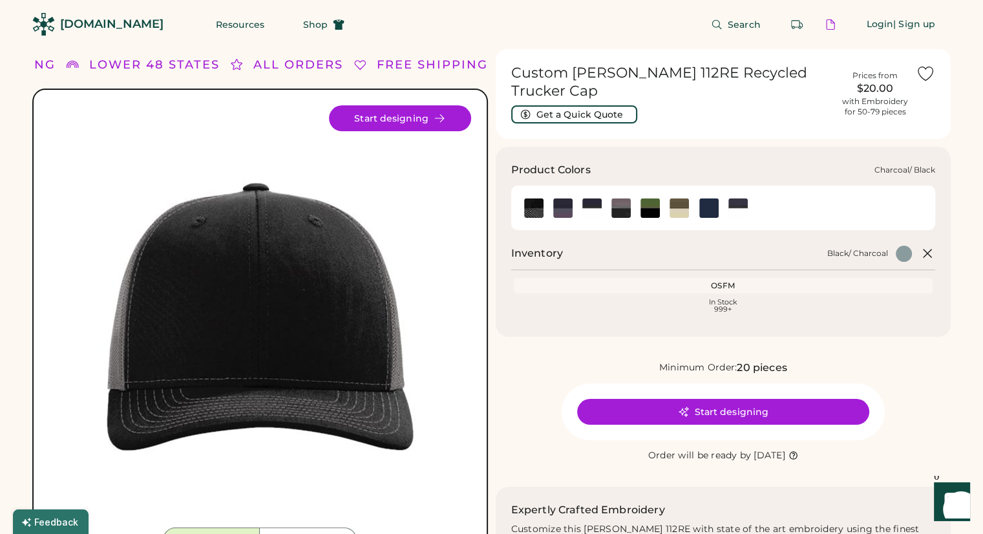
click at [616, 209] on img at bounding box center [620, 207] width 19 height 19
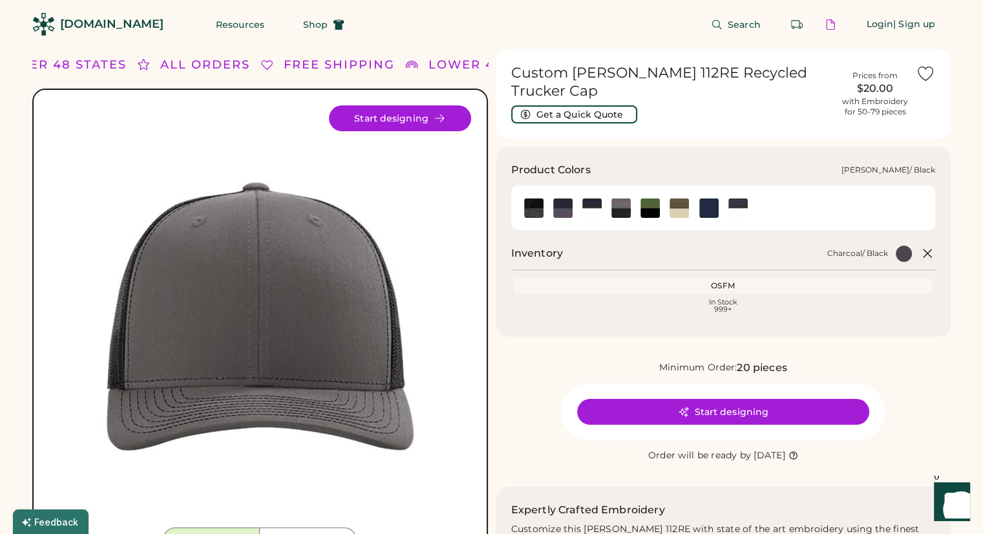
click at [648, 207] on img at bounding box center [649, 207] width 19 height 19
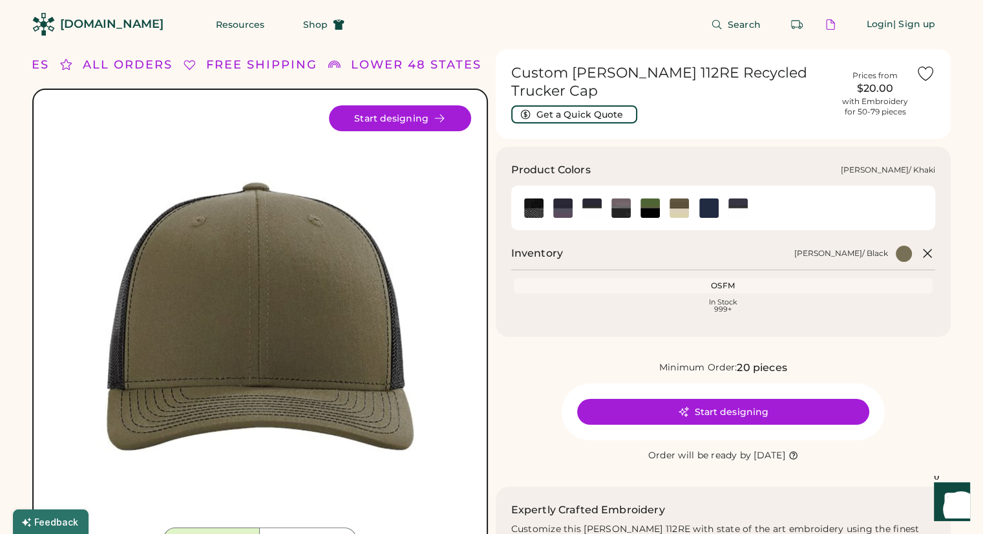
click at [679, 207] on img at bounding box center [679, 207] width 19 height 19
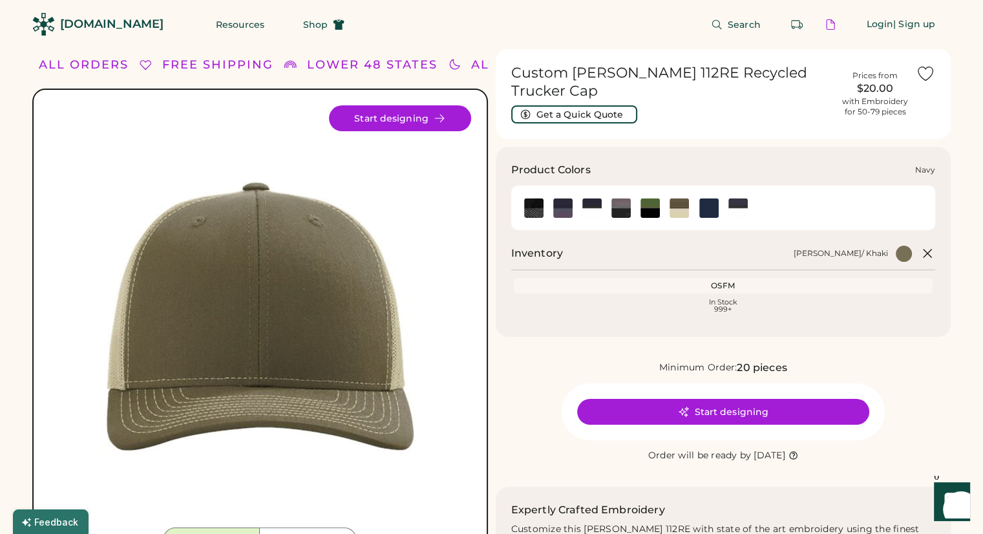
click at [707, 208] on img at bounding box center [708, 207] width 19 height 19
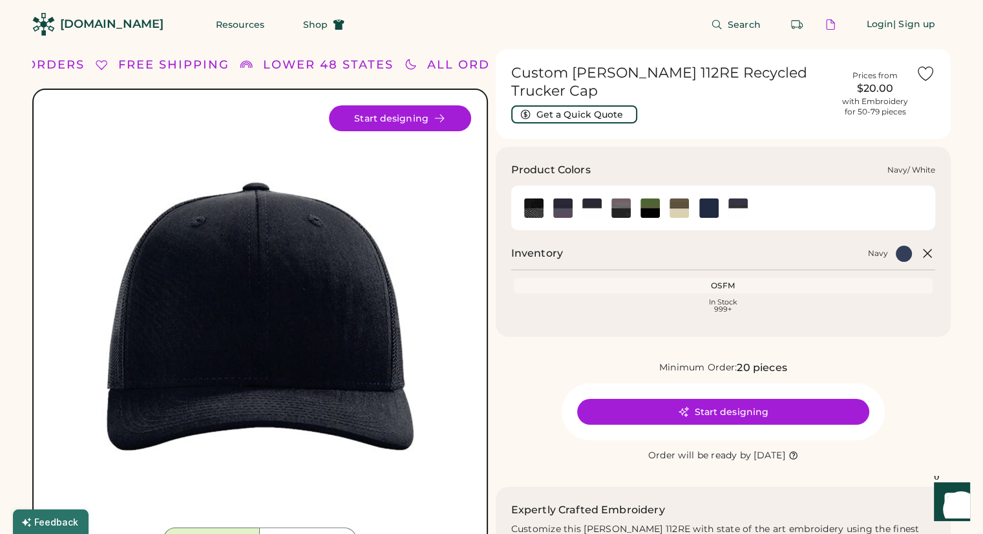
click at [739, 202] on img at bounding box center [737, 207] width 19 height 19
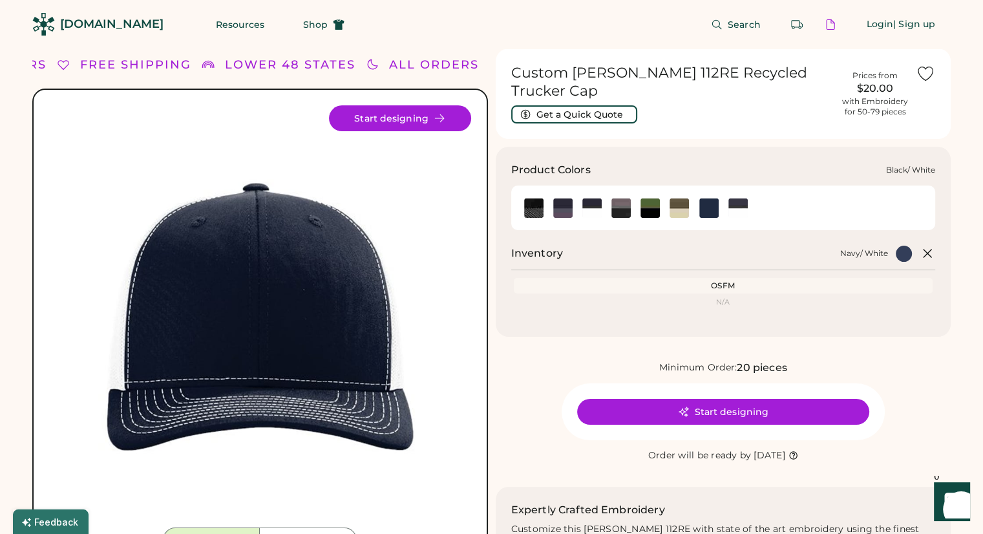
click at [590, 205] on img at bounding box center [591, 207] width 19 height 19
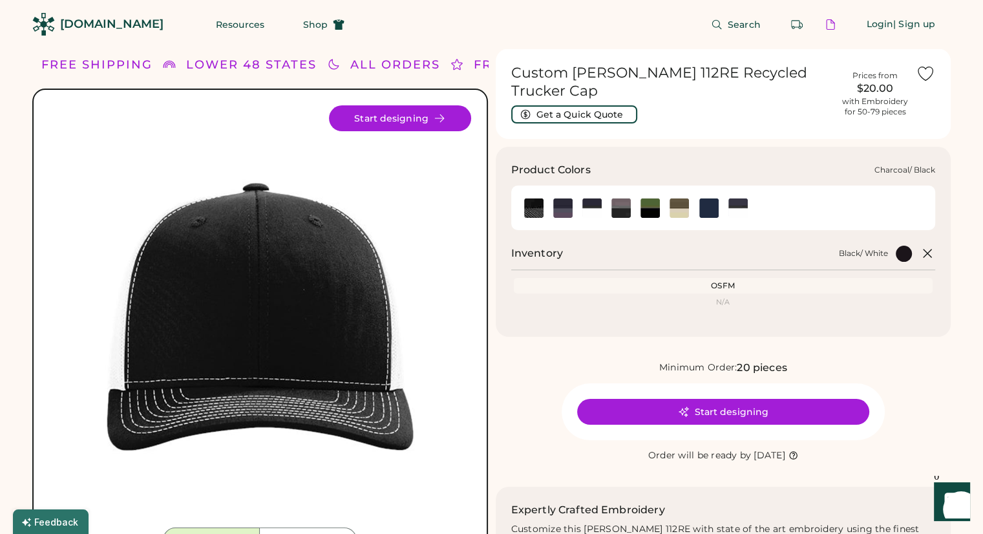
click at [625, 211] on img at bounding box center [620, 207] width 19 height 19
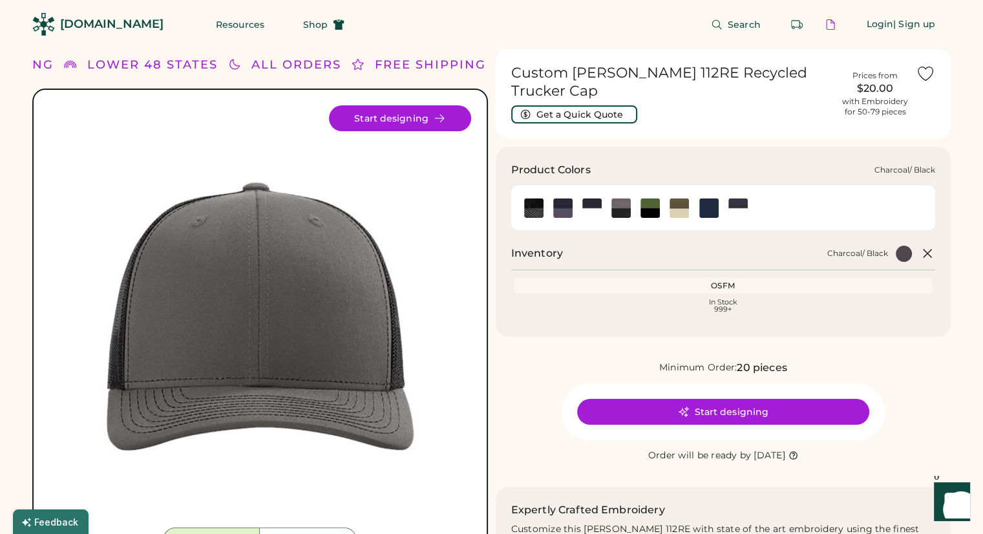
click at [618, 206] on img at bounding box center [620, 207] width 19 height 19
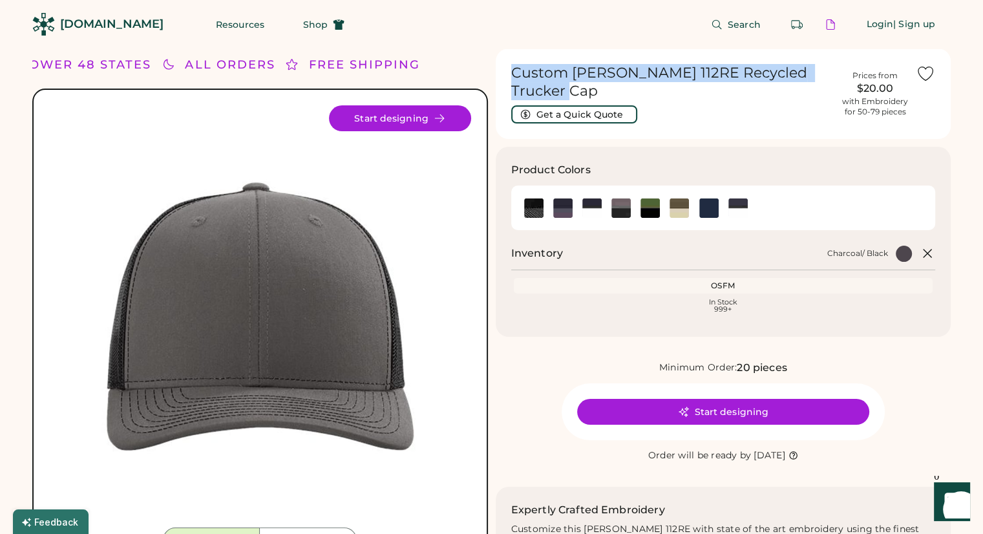
drag, startPoint x: 513, startPoint y: 70, endPoint x: 566, endPoint y: 89, distance: 56.6
click at [566, 89] on h1 "Custom Richardson 112RE Recycled Trucker Cap" at bounding box center [673, 82] width 324 height 36
copy h1 "Custom Richardson 112RE Recycled Trucker Cap"
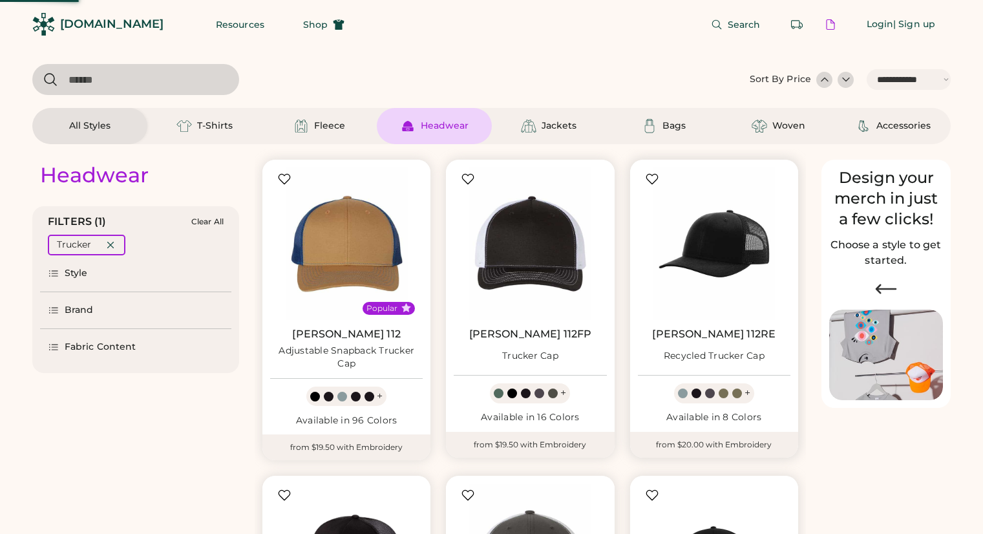
select select "*****"
select select "*"
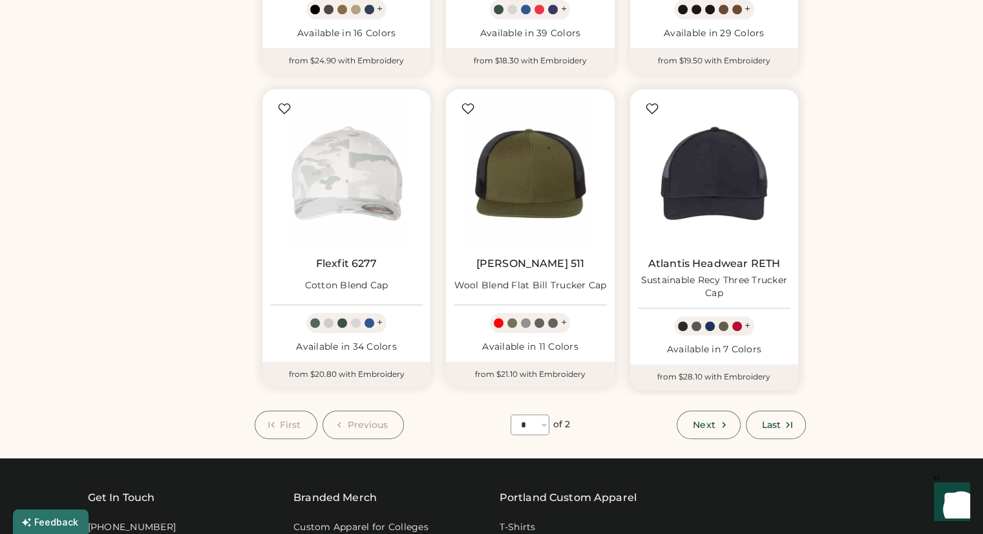
scroll to position [1034, 0]
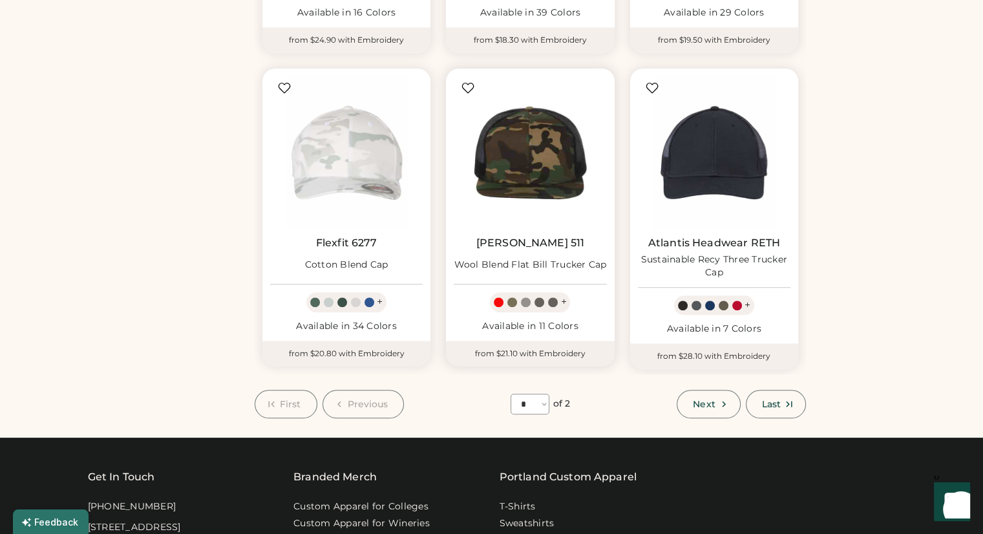
click at [510, 153] on img at bounding box center [530, 152] width 153 height 153
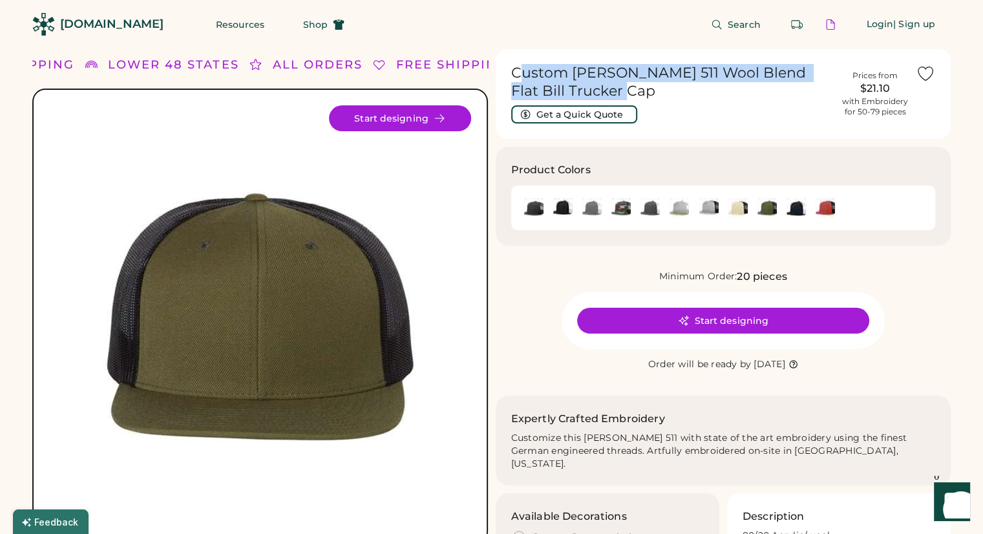
drag, startPoint x: 516, startPoint y: 70, endPoint x: 624, endPoint y: 89, distance: 109.4
click at [624, 89] on h1 "Custom [PERSON_NAME] 511 Wool Blend Flat Bill Trucker Cap" at bounding box center [673, 82] width 324 height 36
click at [622, 89] on h1 "Custom [PERSON_NAME] 511 Wool Blend Flat Bill Trucker Cap" at bounding box center [673, 82] width 324 height 36
click at [593, 91] on h1 "Custom [PERSON_NAME] 511 Wool Blend Flat Bill Trucker Cap" at bounding box center [673, 82] width 324 height 36
drag, startPoint x: 513, startPoint y: 72, endPoint x: 610, endPoint y: 96, distance: 100.5
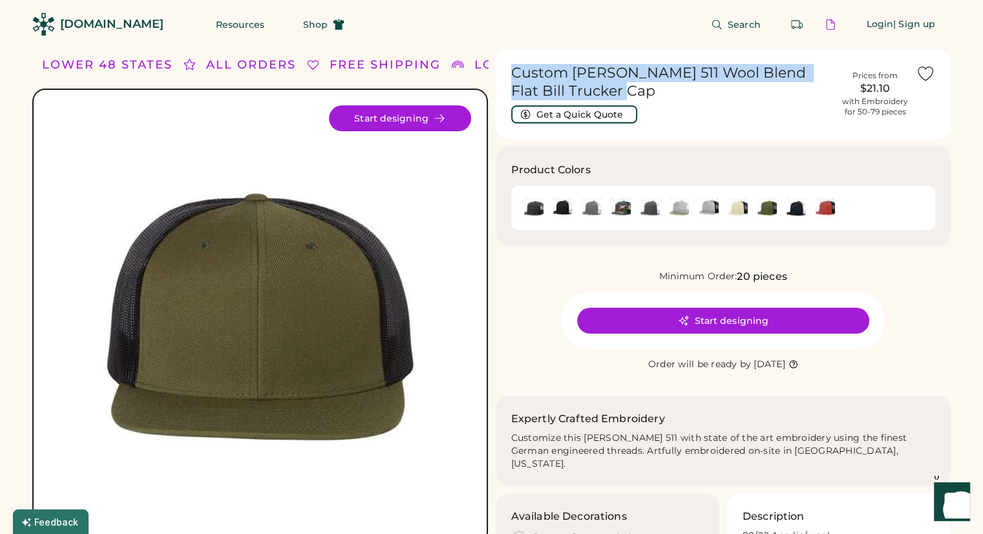
click at [610, 96] on h1 "Custom [PERSON_NAME] 511 Wool Blend Flat Bill Trucker Cap" at bounding box center [673, 82] width 324 height 36
copy h1 "Custom [PERSON_NAME] 511 Wool Blend Flat Bill Trucker Cap"
click at [566, 206] on img at bounding box center [562, 207] width 19 height 19
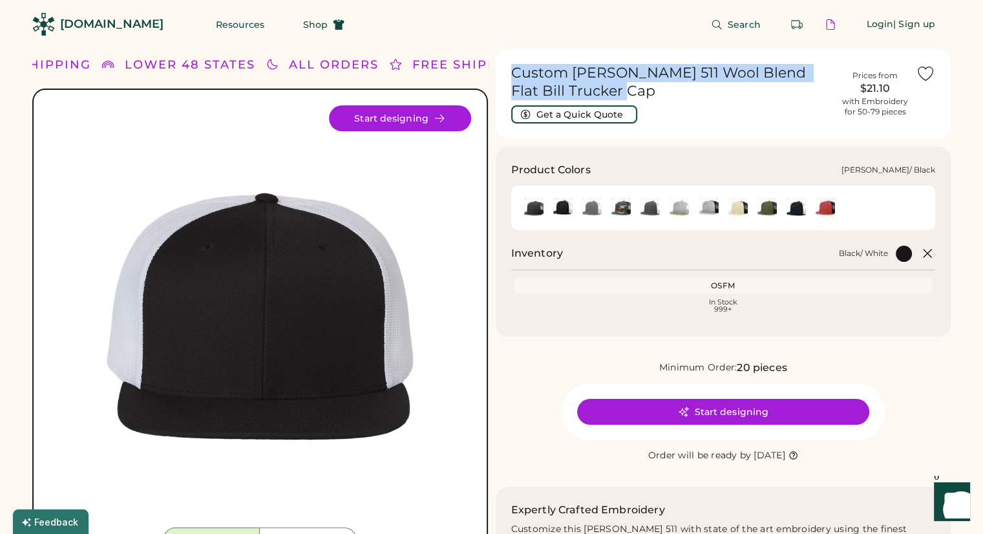
click at [774, 207] on img at bounding box center [766, 207] width 19 height 19
